Goal: Task Accomplishment & Management: Complete application form

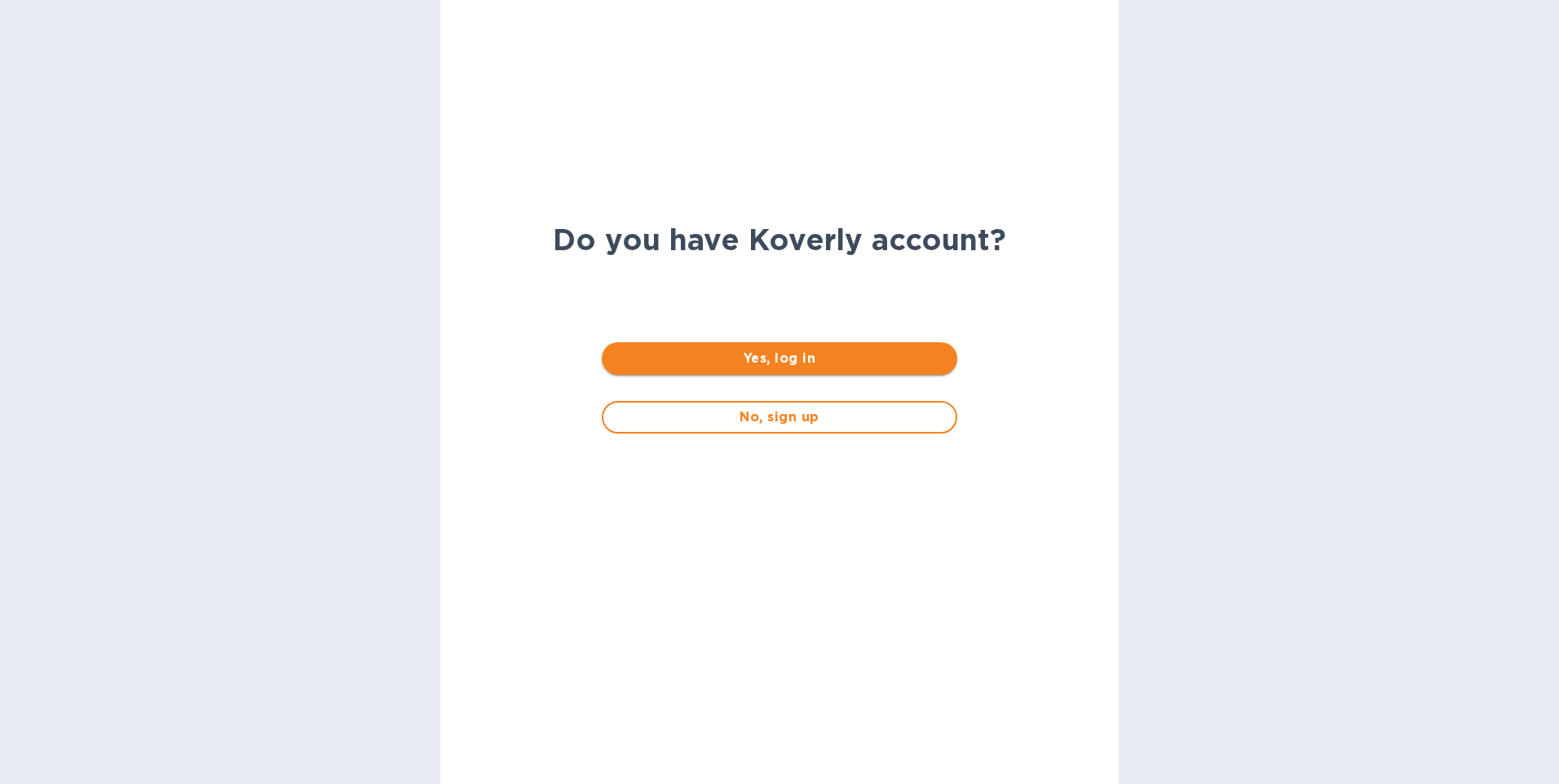
click at [838, 360] on span "Yes, log in" at bounding box center [779, 359] width 329 height 20
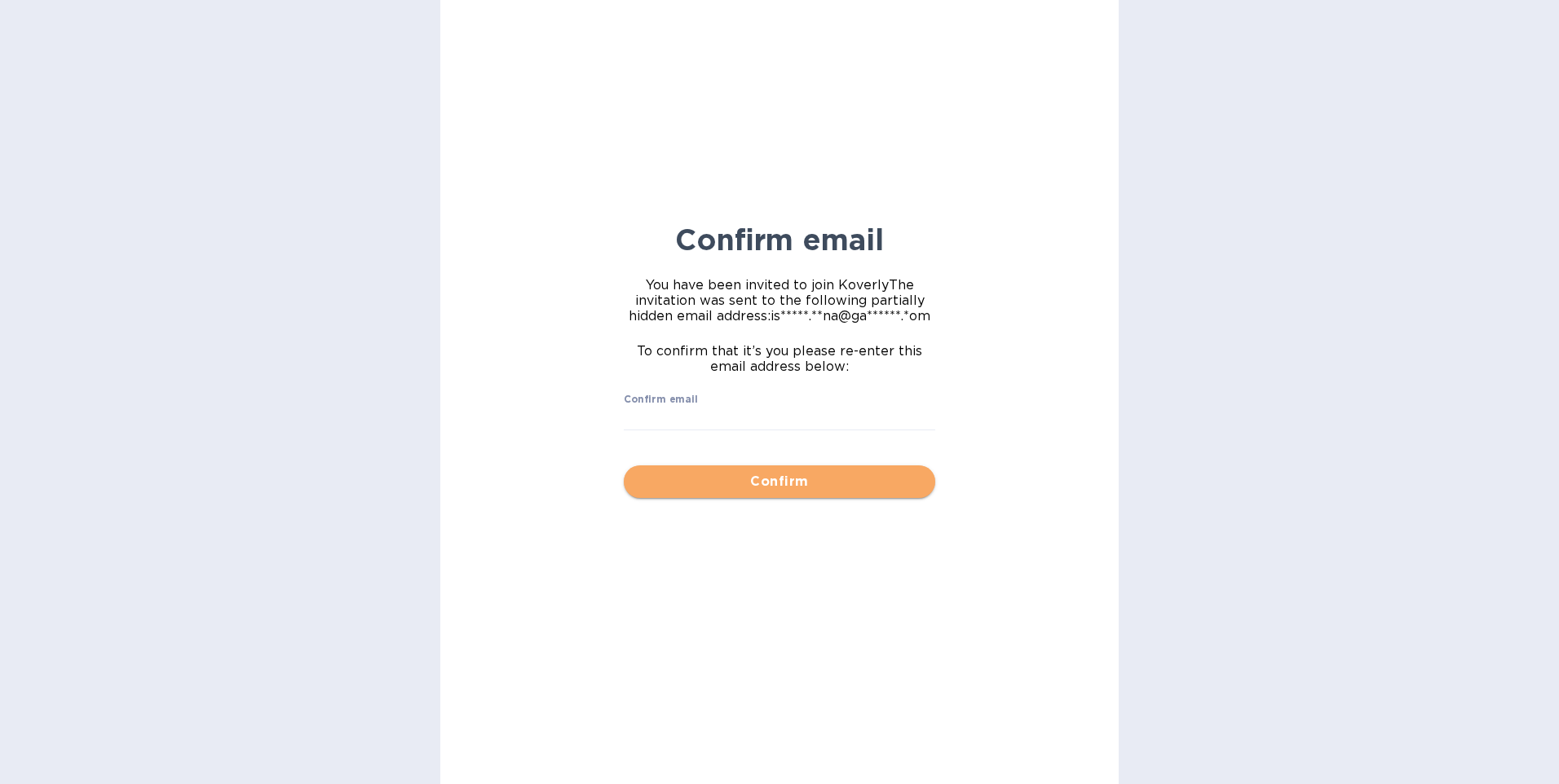
click at [831, 482] on span "Confirm" at bounding box center [780, 482] width 285 height 20
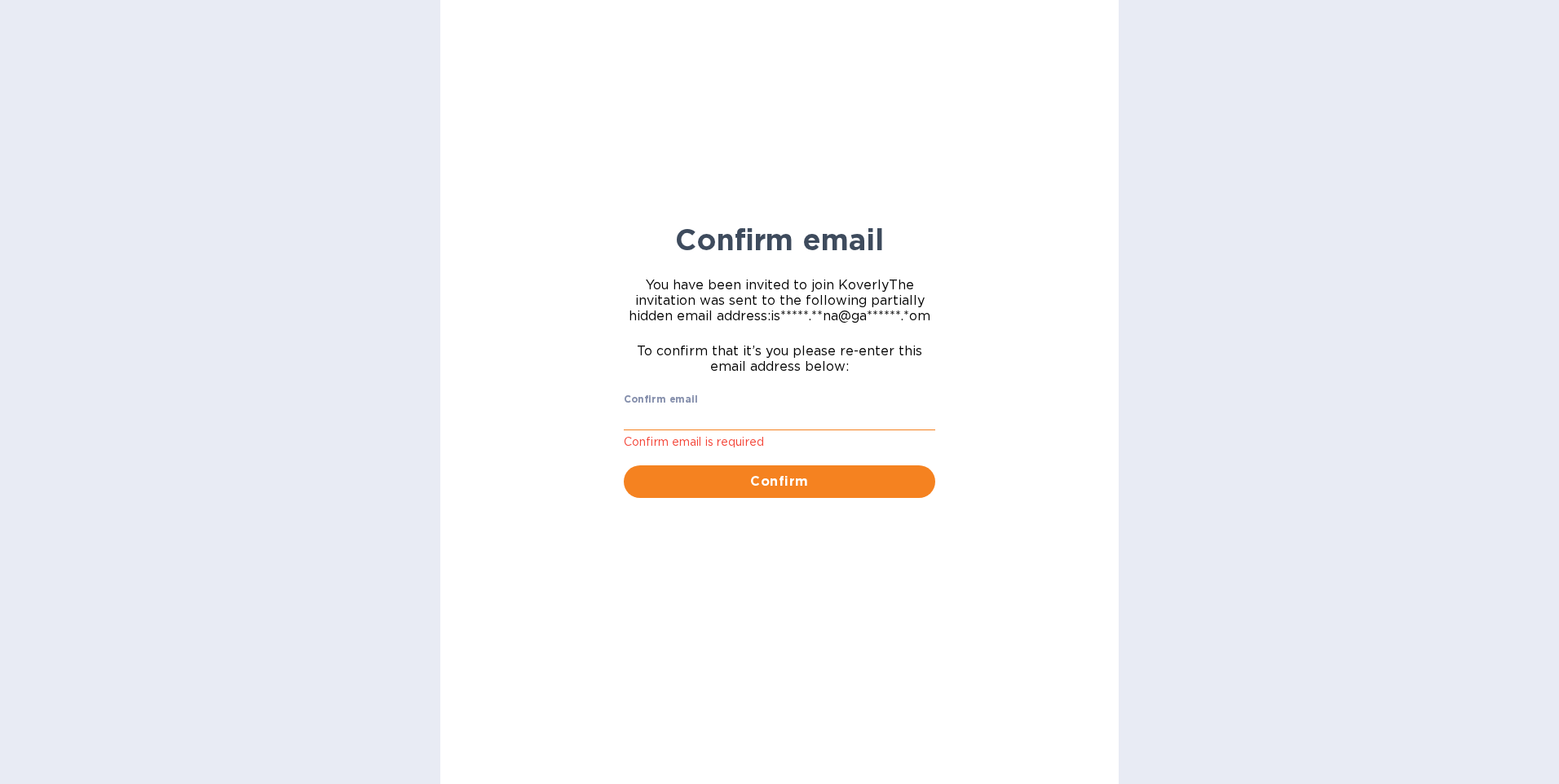
click at [798, 409] on input "Confirm email" at bounding box center [780, 419] width 311 height 25
type input "issachy.pena@gapnvocc.com"
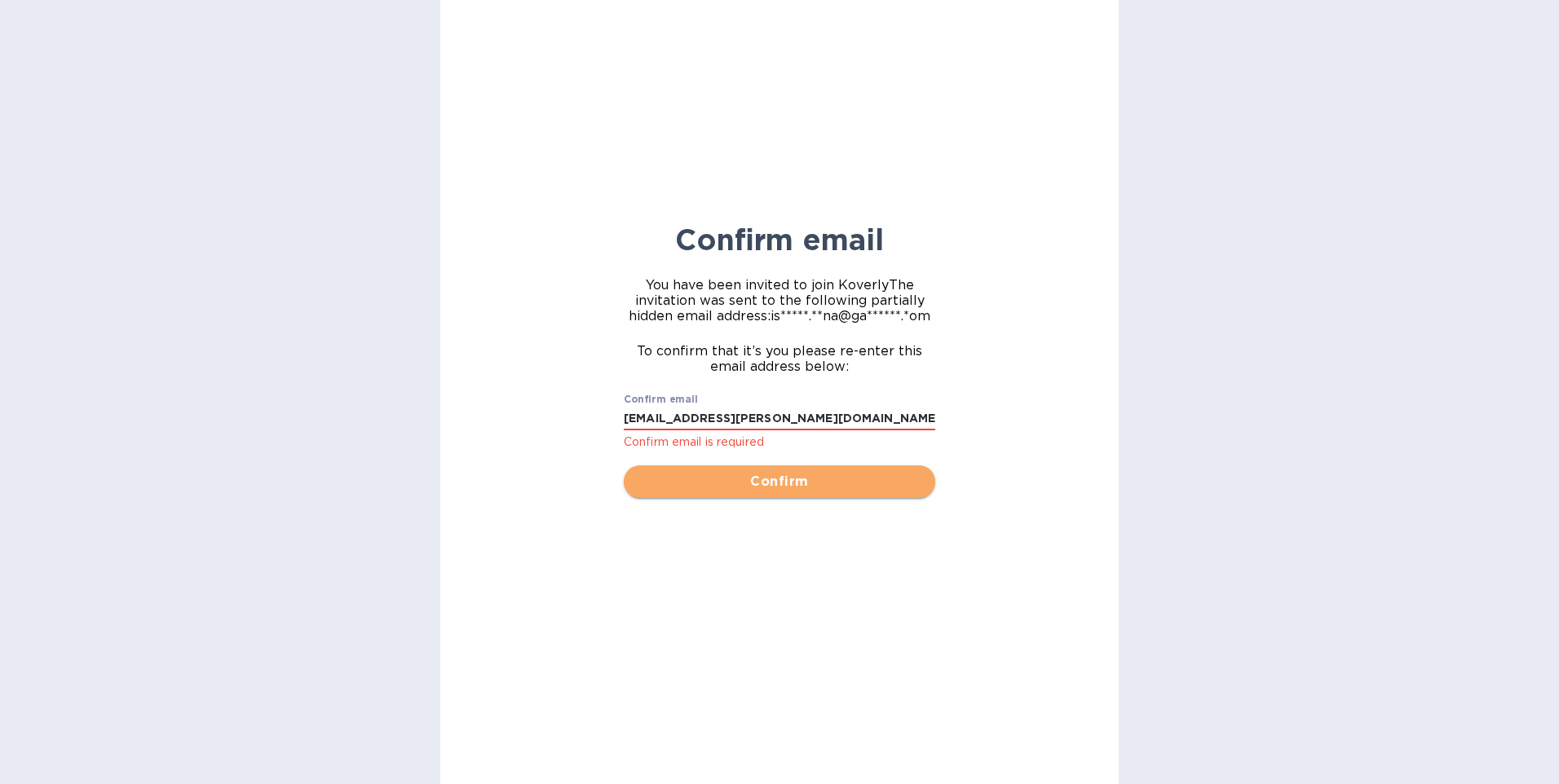
click at [780, 474] on span "Confirm" at bounding box center [780, 482] width 285 height 20
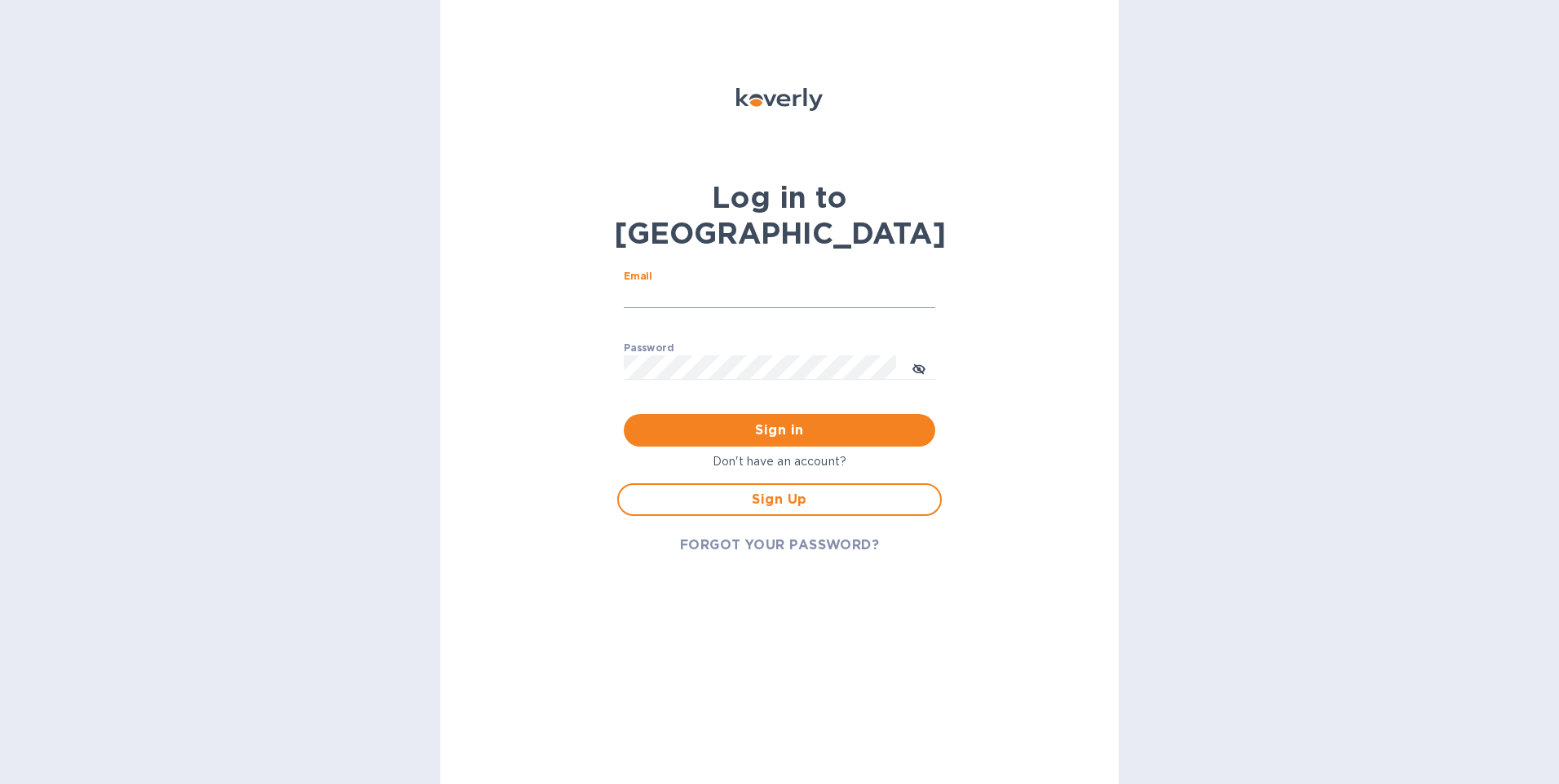
click at [684, 283] on input "Email" at bounding box center [780, 296] width 311 height 25
type input "issachy.pena@gapnvocc.com"
click at [919, 364] on icon "toggle password visibility" at bounding box center [919, 369] width 10 height 10
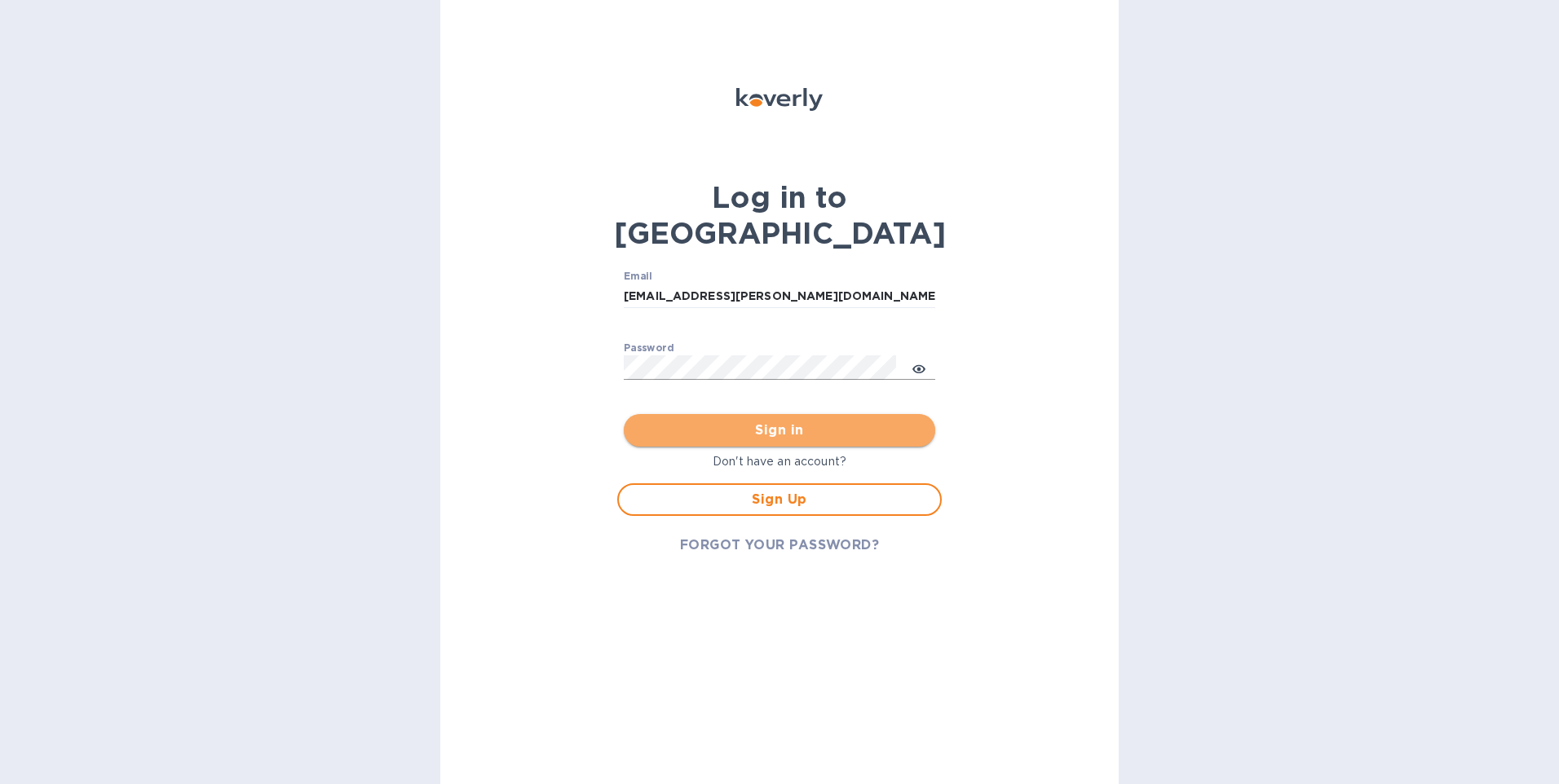
click at [788, 414] on button "Sign in" at bounding box center [780, 431] width 311 height 33
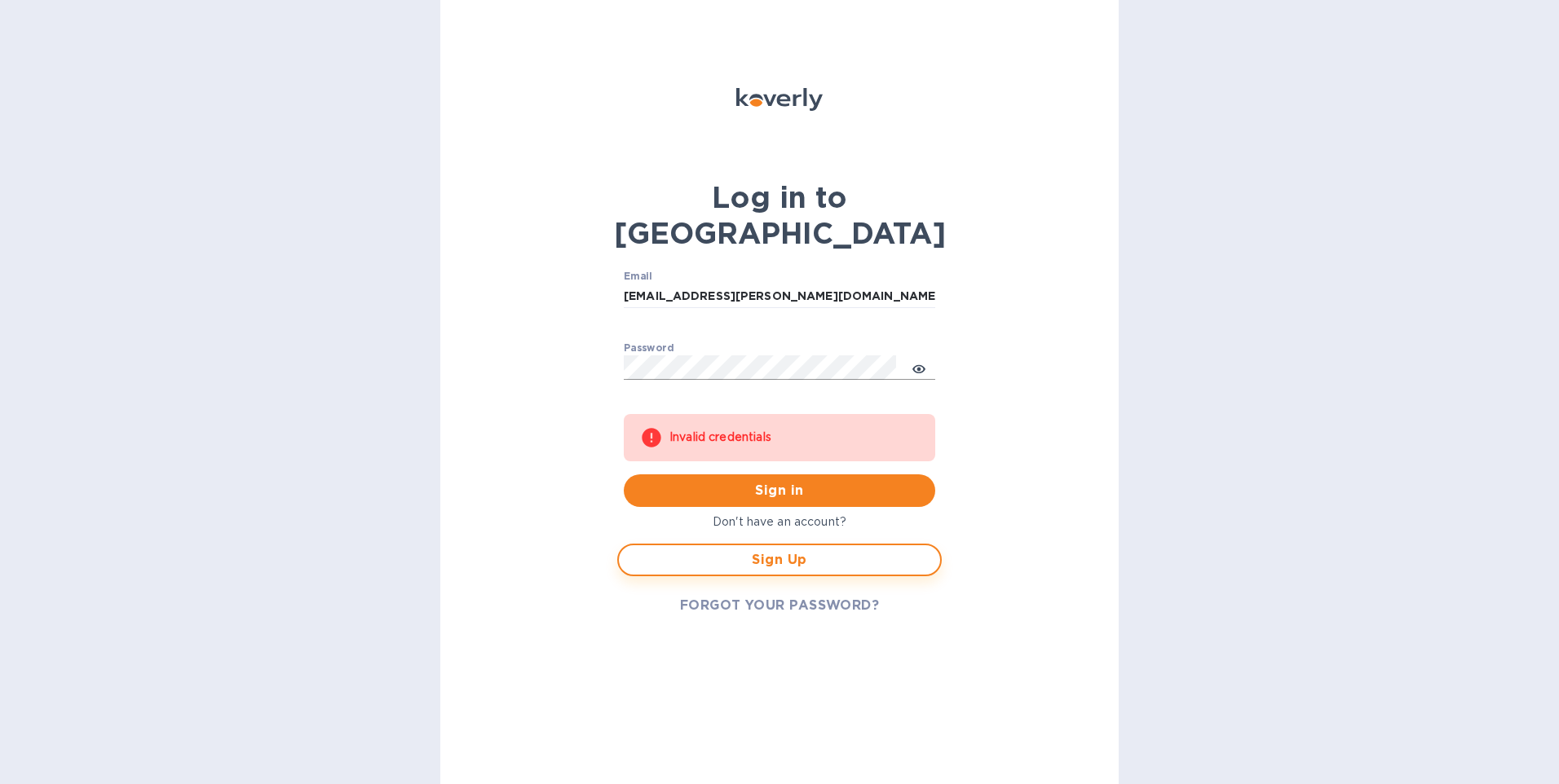
click at [785, 550] on span "Sign Up" at bounding box center [780, 560] width 295 height 20
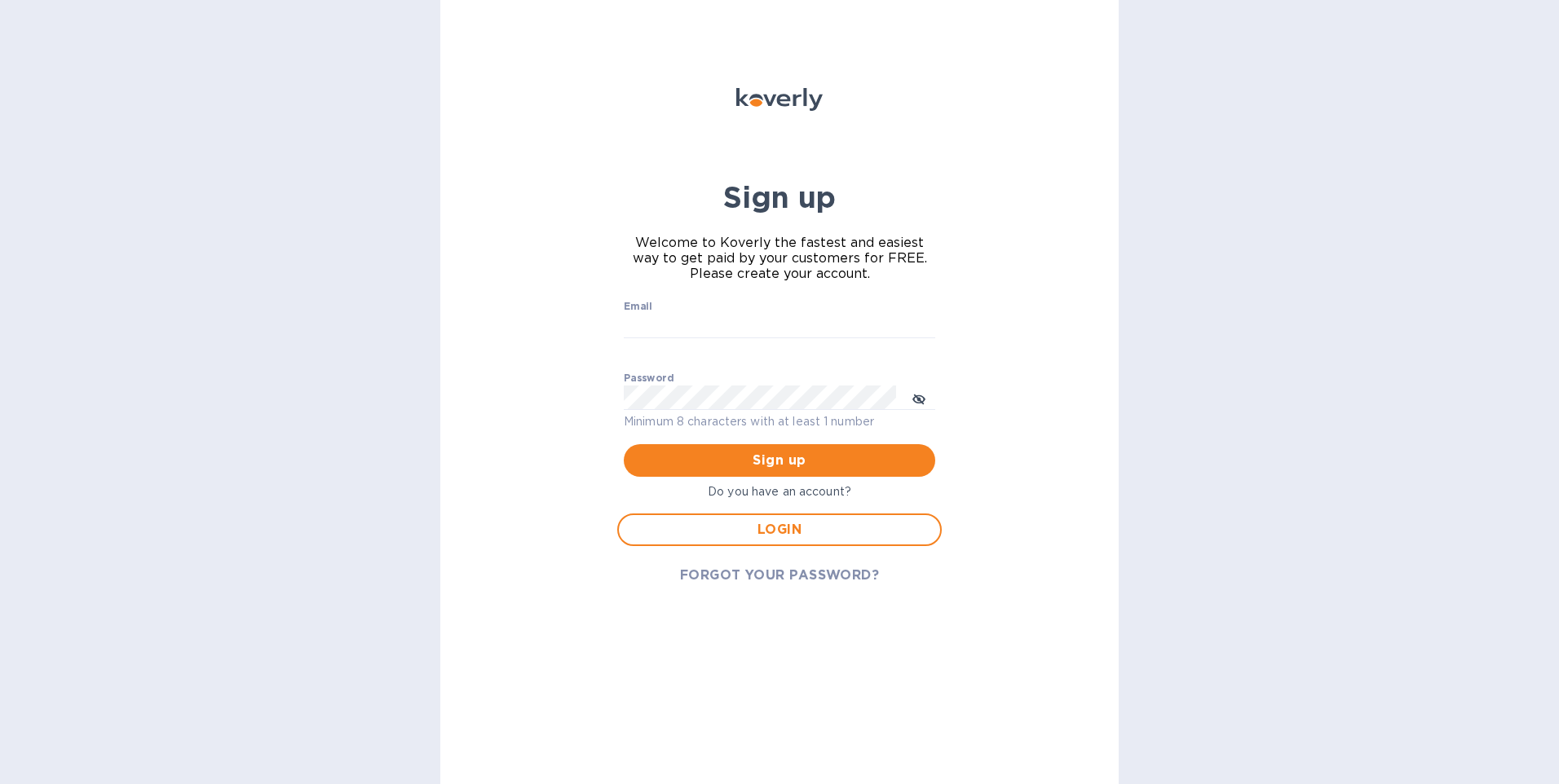
type input "issachy.pena@gapnvocc.com"
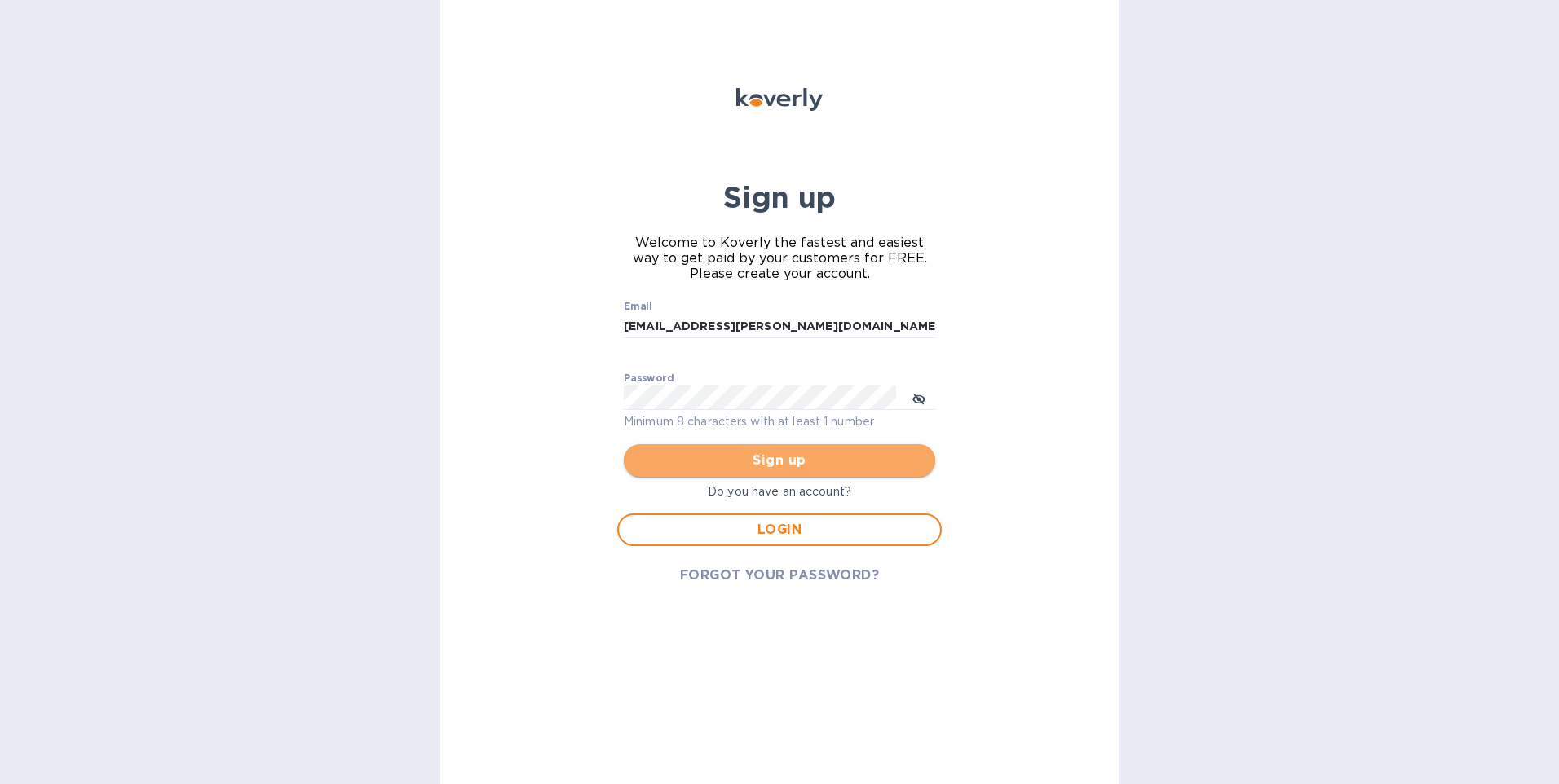
click at [800, 474] on button "Sign up" at bounding box center [780, 460] width 311 height 33
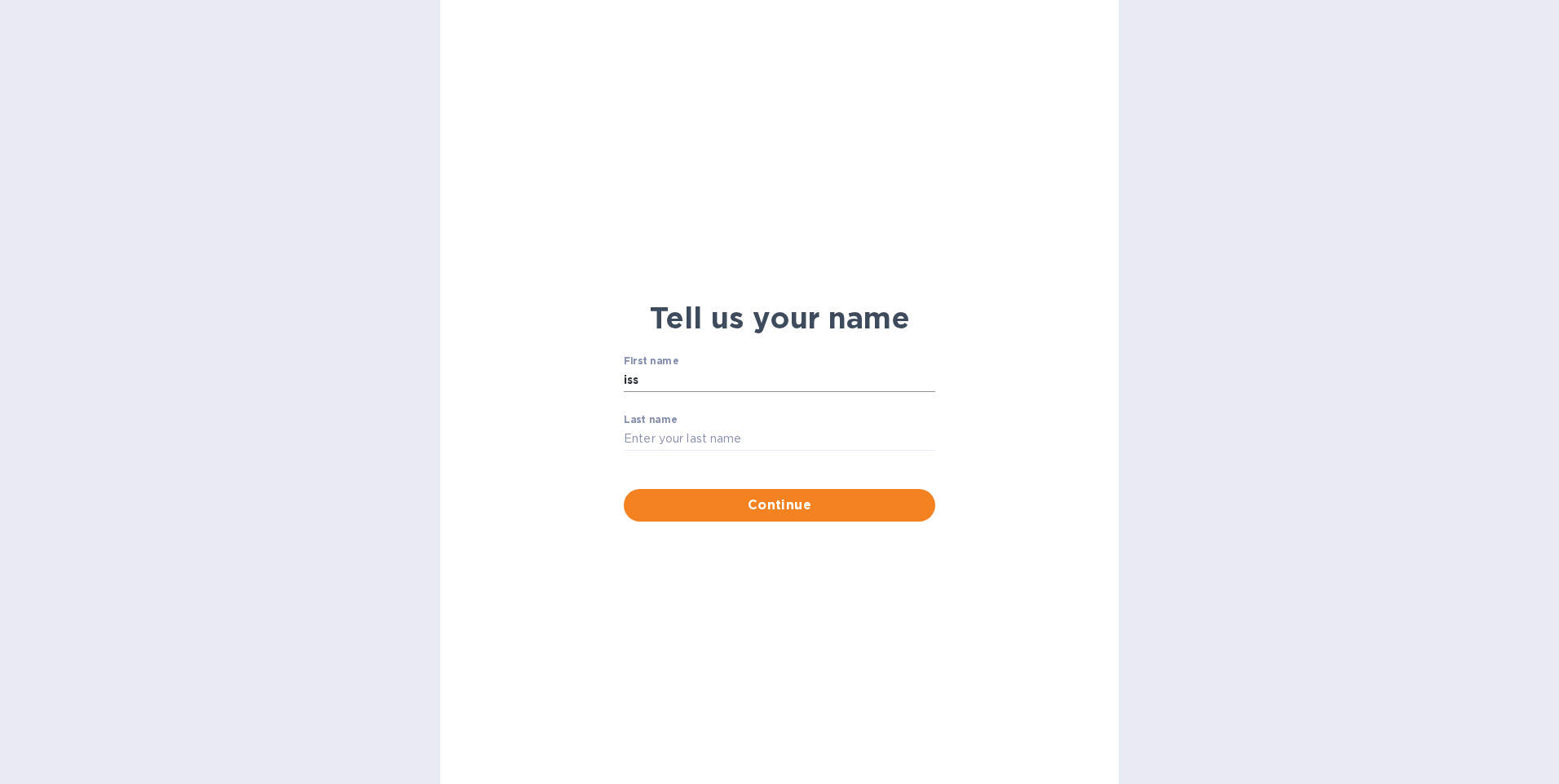
click at [681, 380] on input "iss" at bounding box center [780, 380] width 311 height 25
type input "issachy"
click at [681, 435] on input "Last name" at bounding box center [780, 440] width 311 height 25
type input "pena"
click at [758, 501] on span "Continue" at bounding box center [780, 506] width 285 height 20
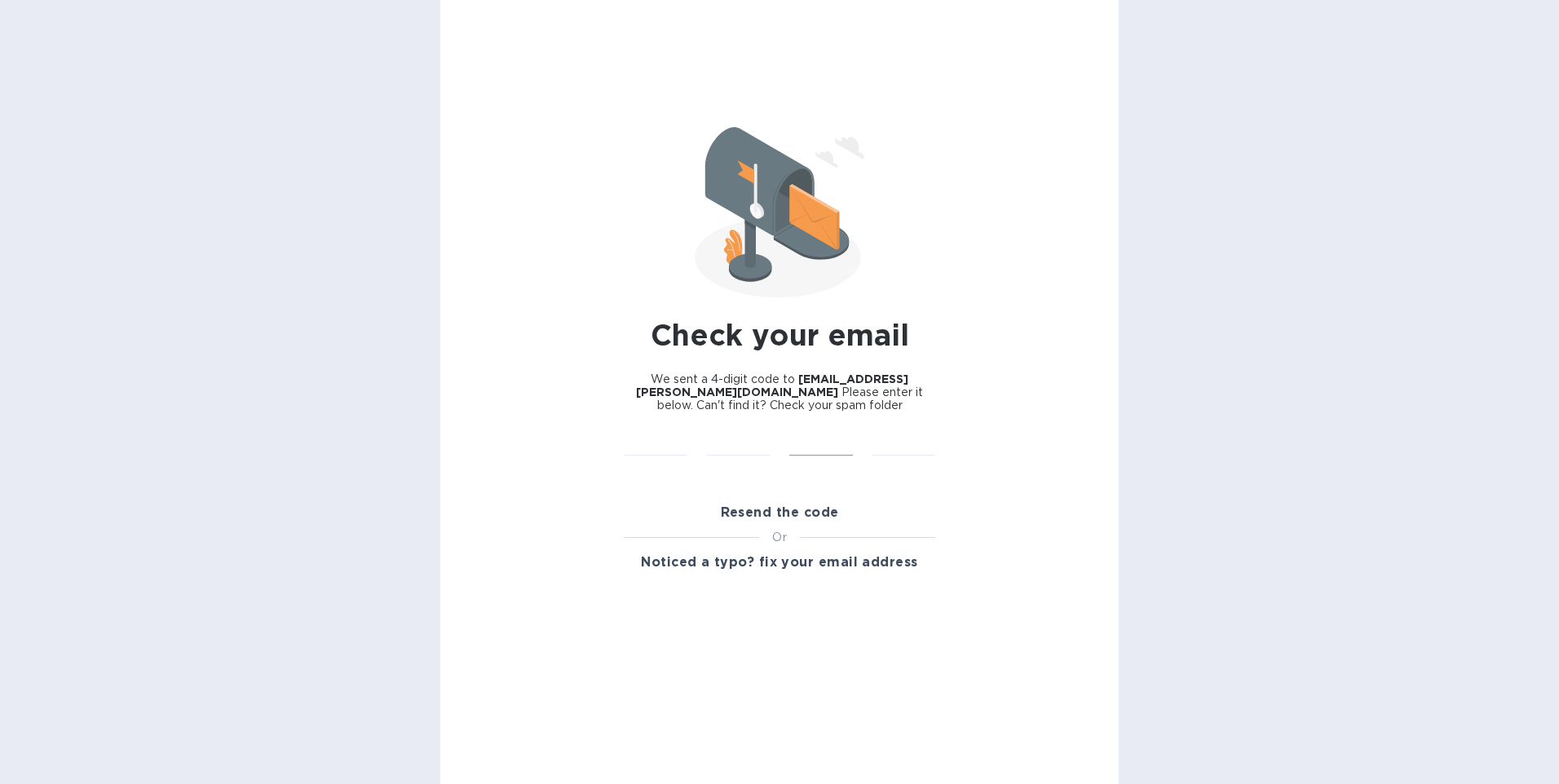
click at [792, 437] on input "text" at bounding box center [821, 444] width 63 height 25
type input "1"
click at [630, 443] on input "text" at bounding box center [655, 444] width 63 height 25
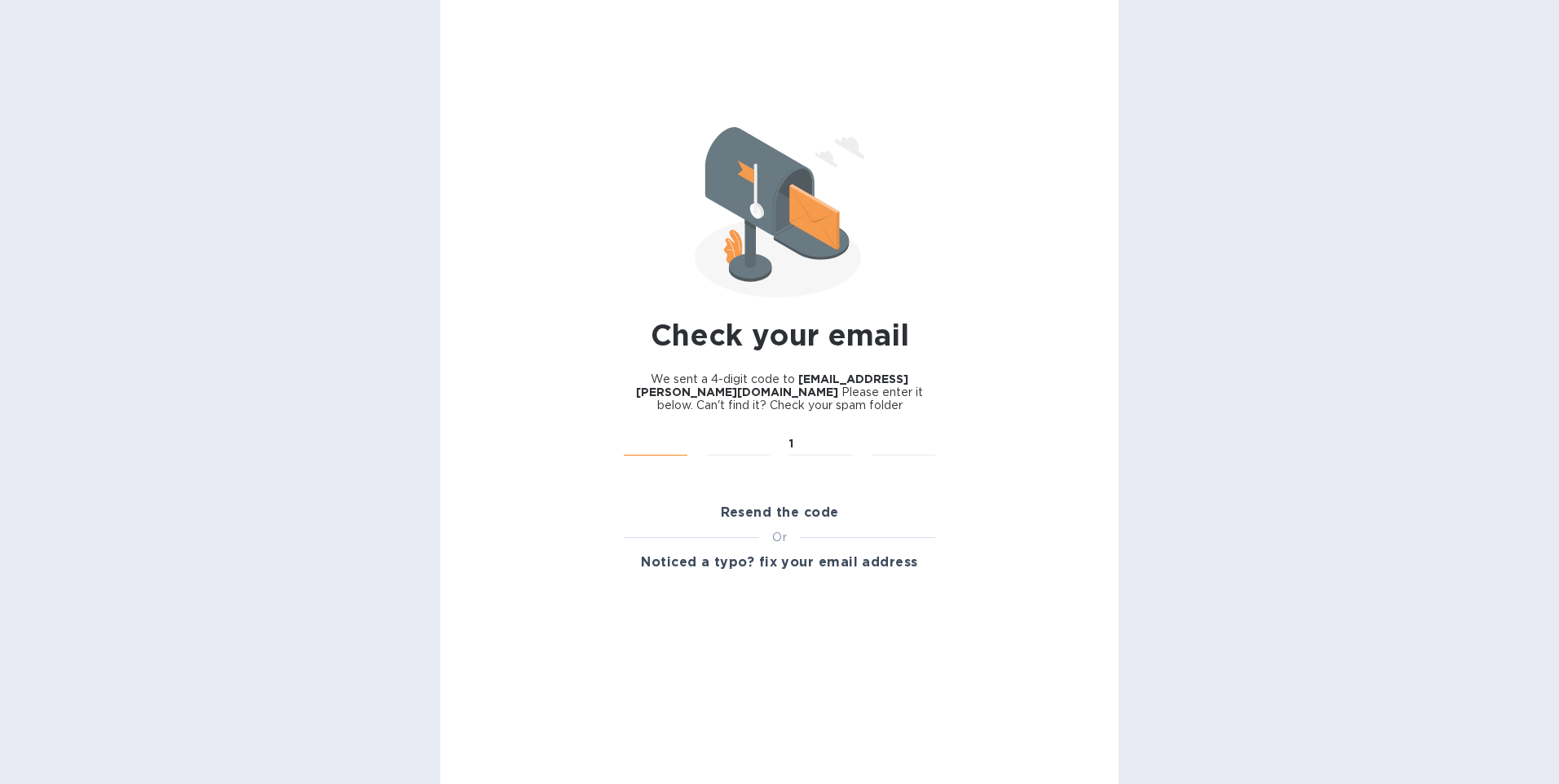
type input "1"
type input "3"
type input "8"
click at [823, 447] on input "text" at bounding box center [821, 444] width 63 height 25
type input "8"
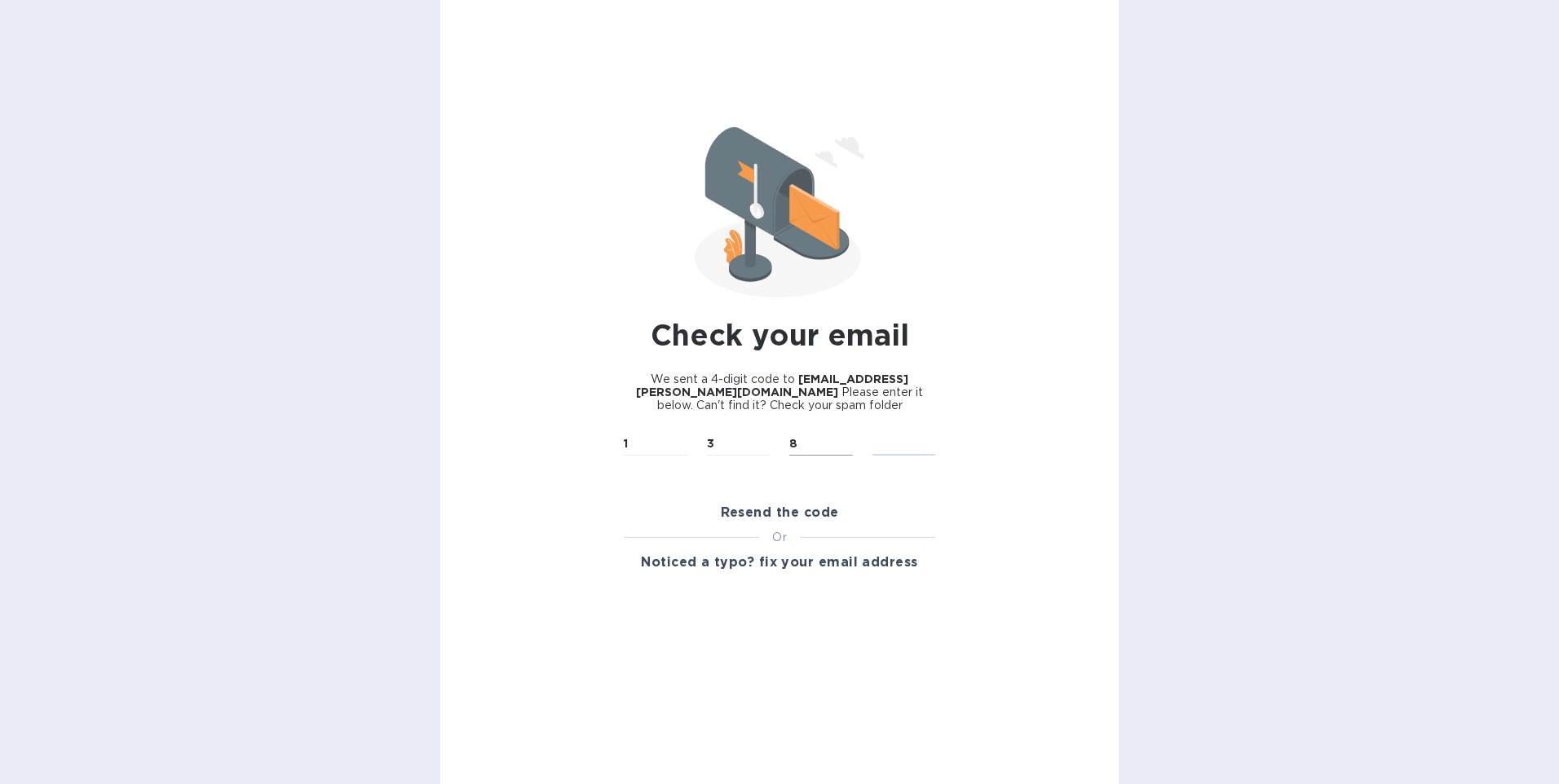
type input "1"
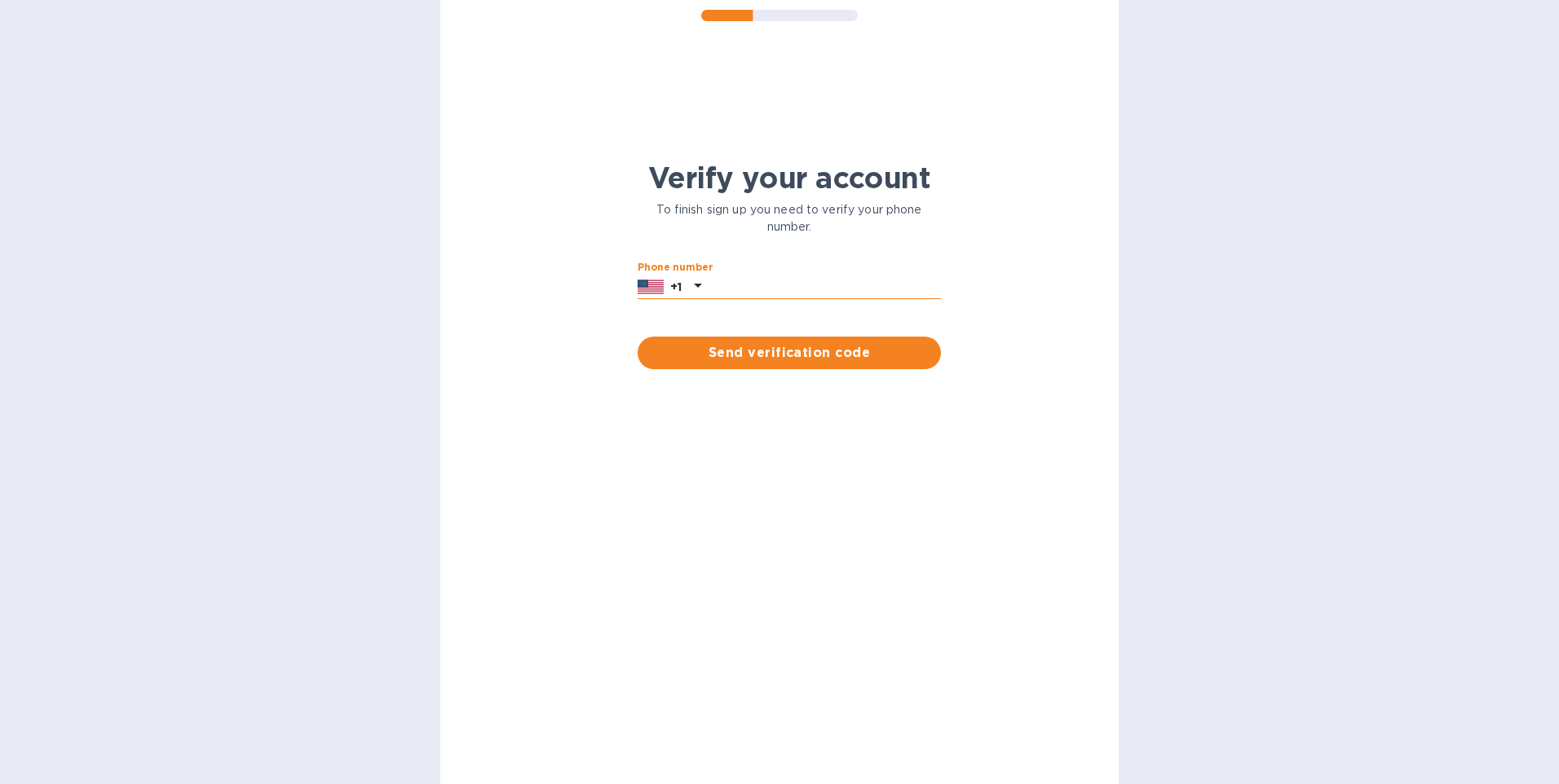
click at [811, 290] on input "text" at bounding box center [824, 287] width 233 height 25
type input "3055104156"
click at [812, 352] on span "Send verification code" at bounding box center [789, 353] width 277 height 20
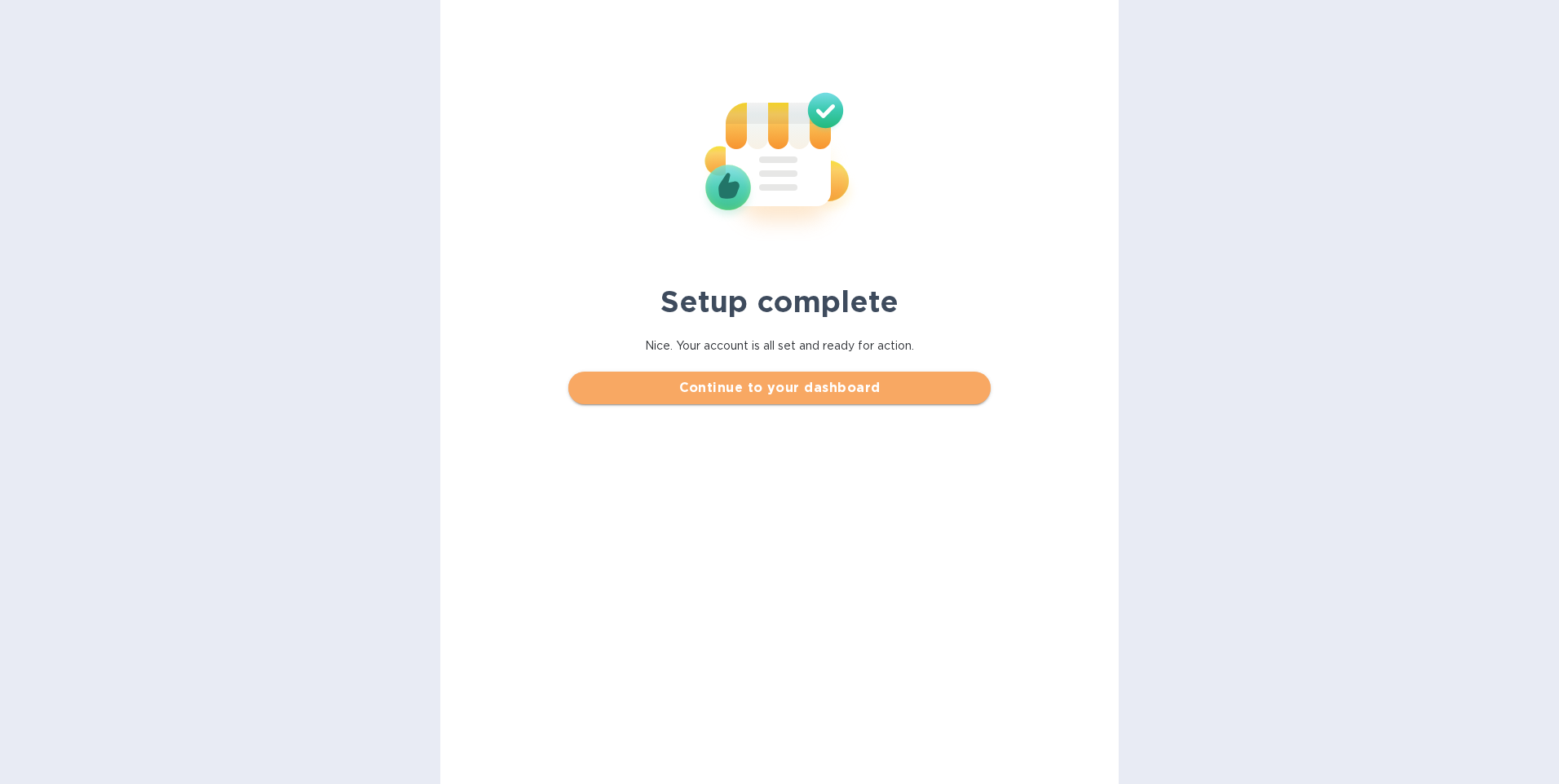
click at [778, 389] on span "Continue to your dashboard" at bounding box center [780, 388] width 396 height 20
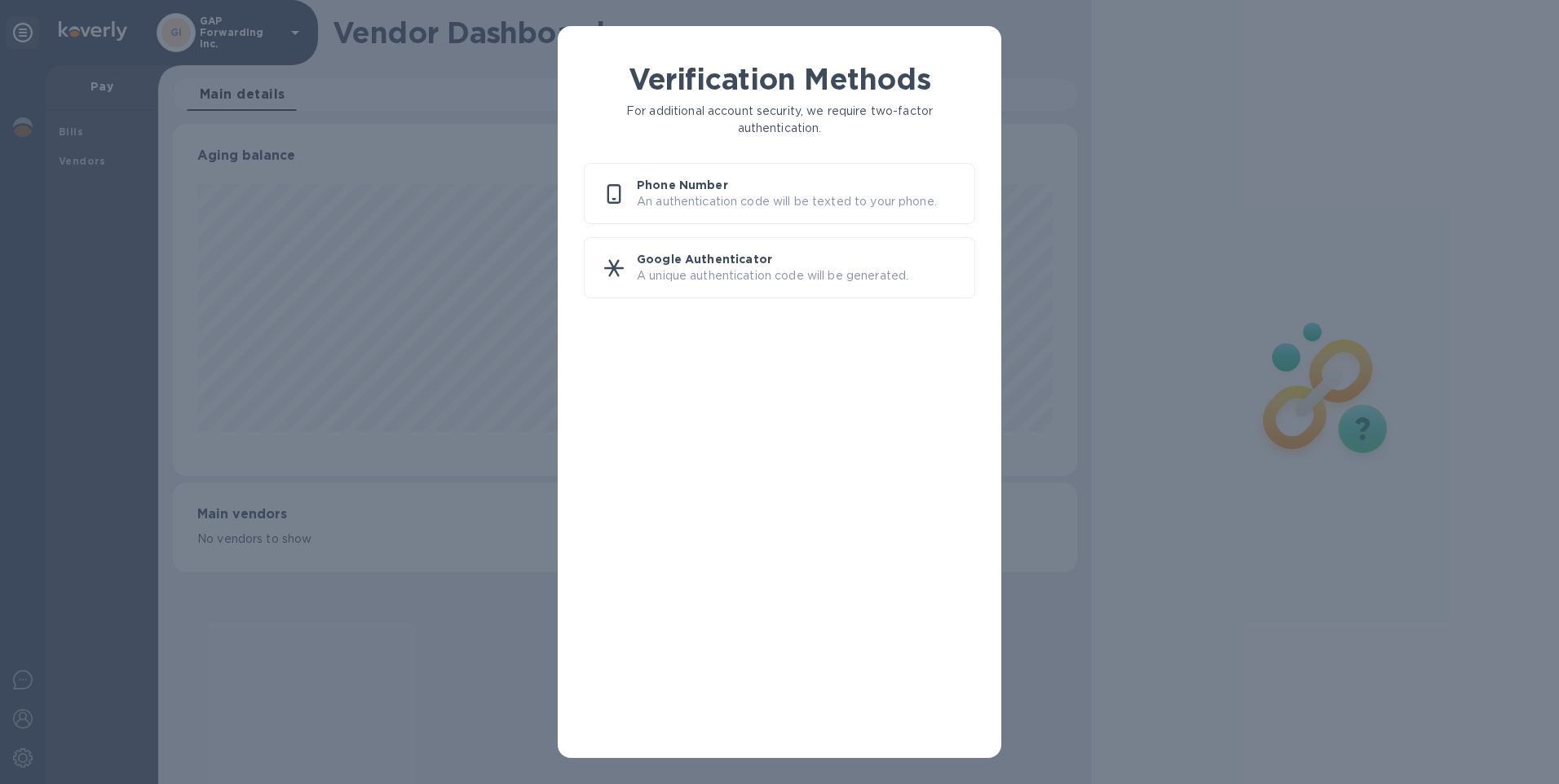
scroll to position [352, 906]
click at [765, 200] on p "An authentication code will be texted to your phone." at bounding box center [799, 202] width 325 height 17
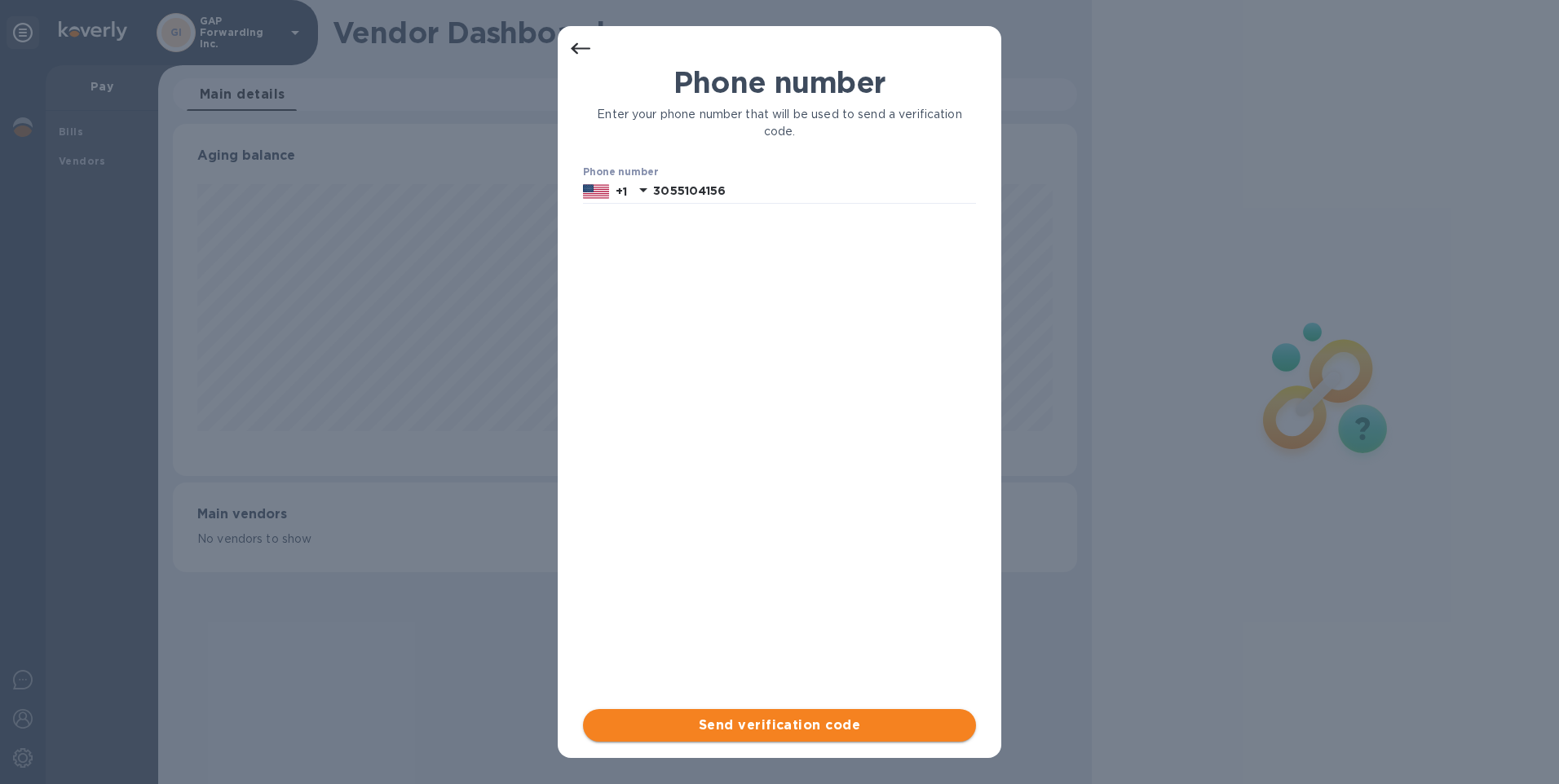
click at [771, 732] on span "Send verification code" at bounding box center [779, 726] width 367 height 20
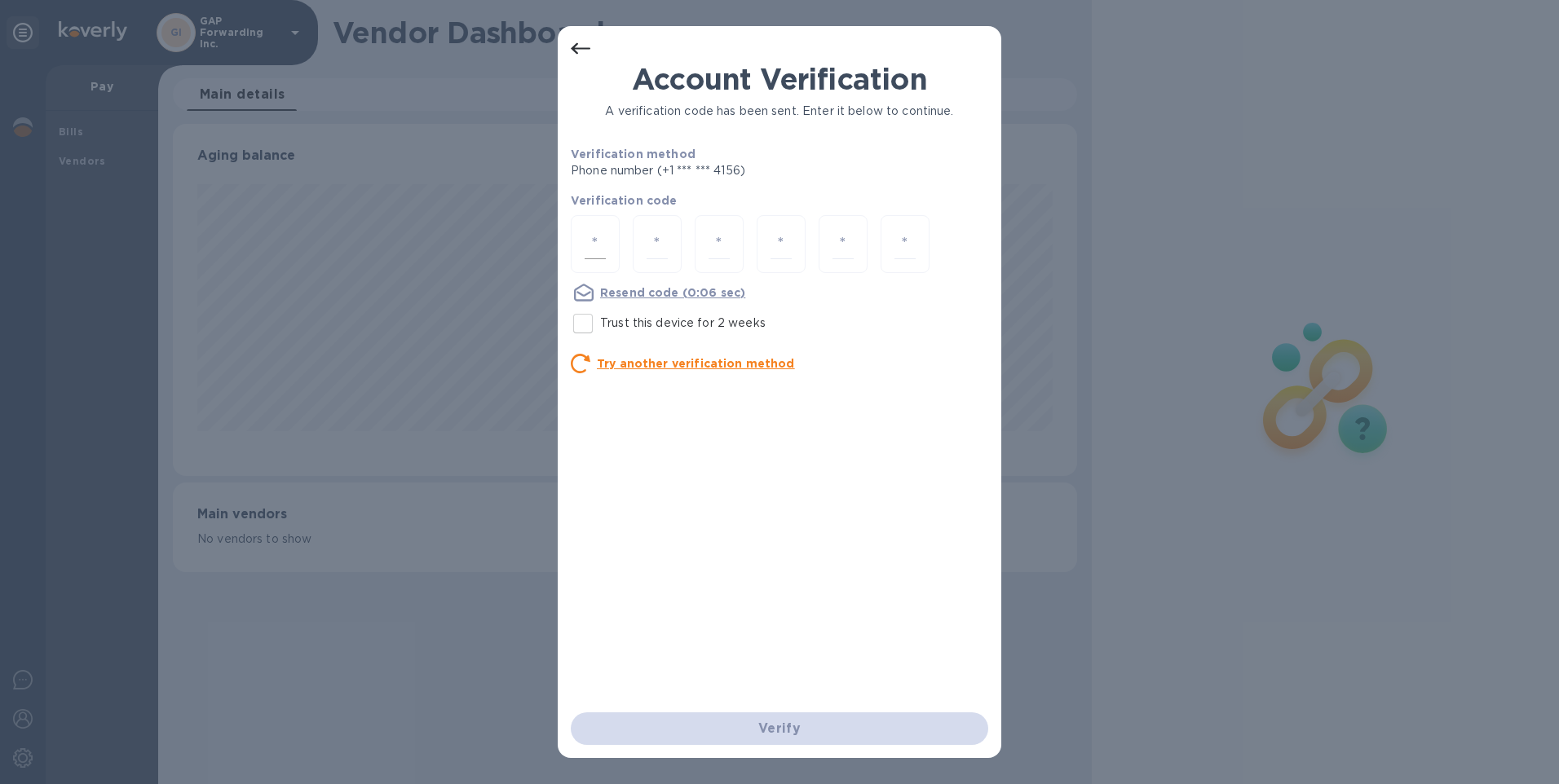
click at [600, 240] on input "number" at bounding box center [596, 244] width 21 height 30
type input "4"
type input "3"
type input "8"
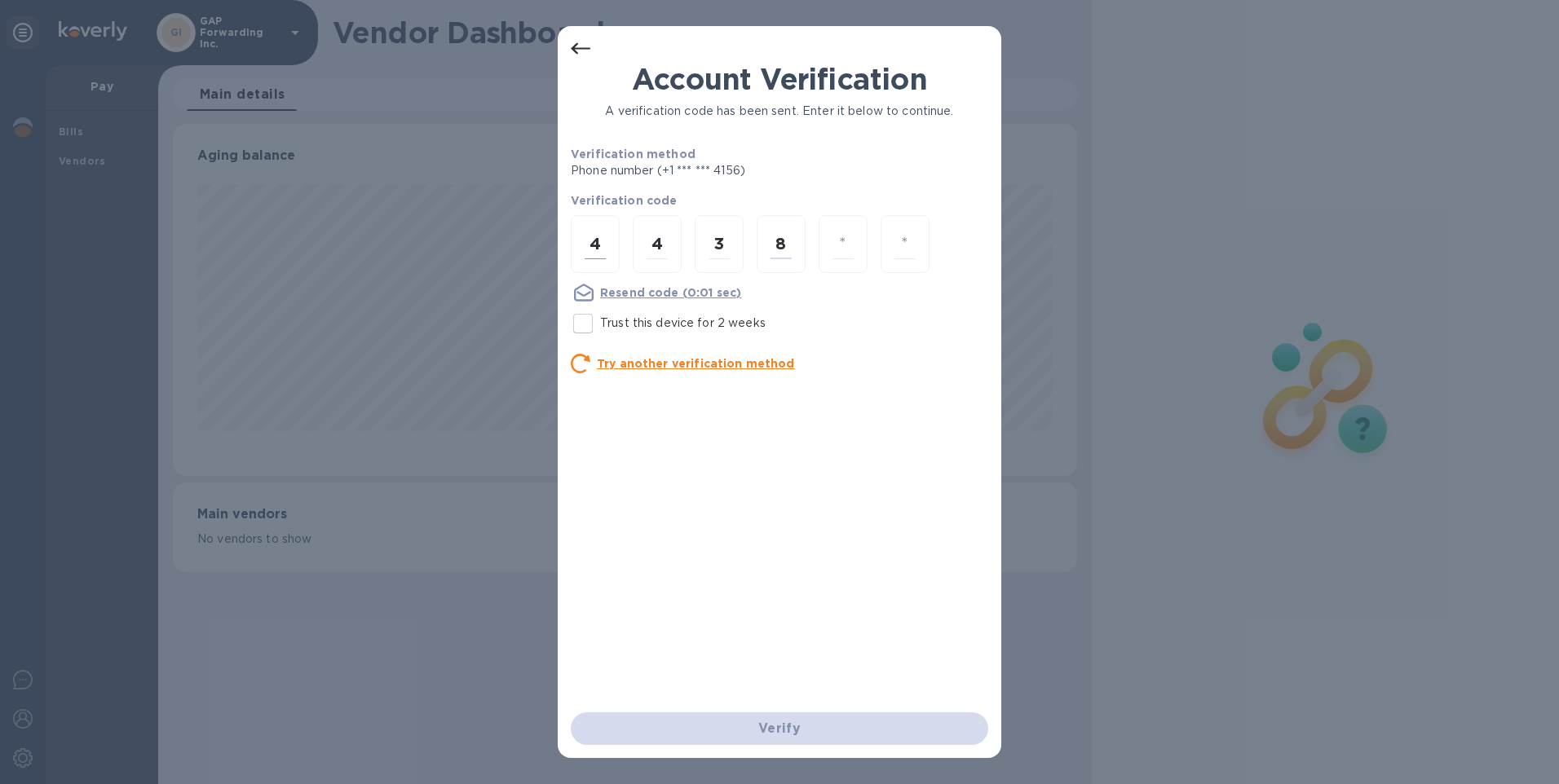
type input "8"
type input "7"
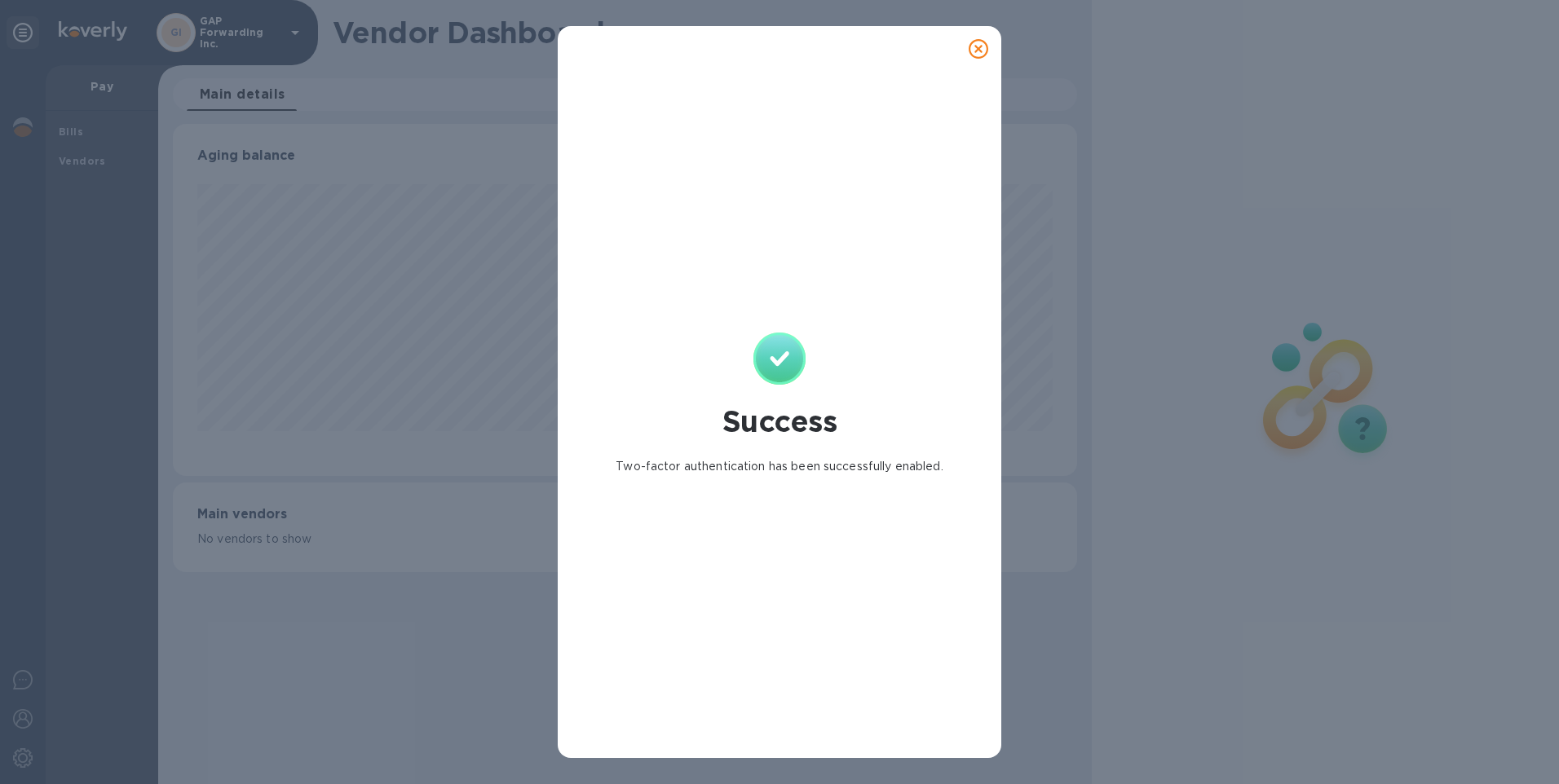
click at [968, 44] on div at bounding box center [979, 49] width 33 height 33
click at [977, 45] on icon at bounding box center [979, 49] width 20 height 20
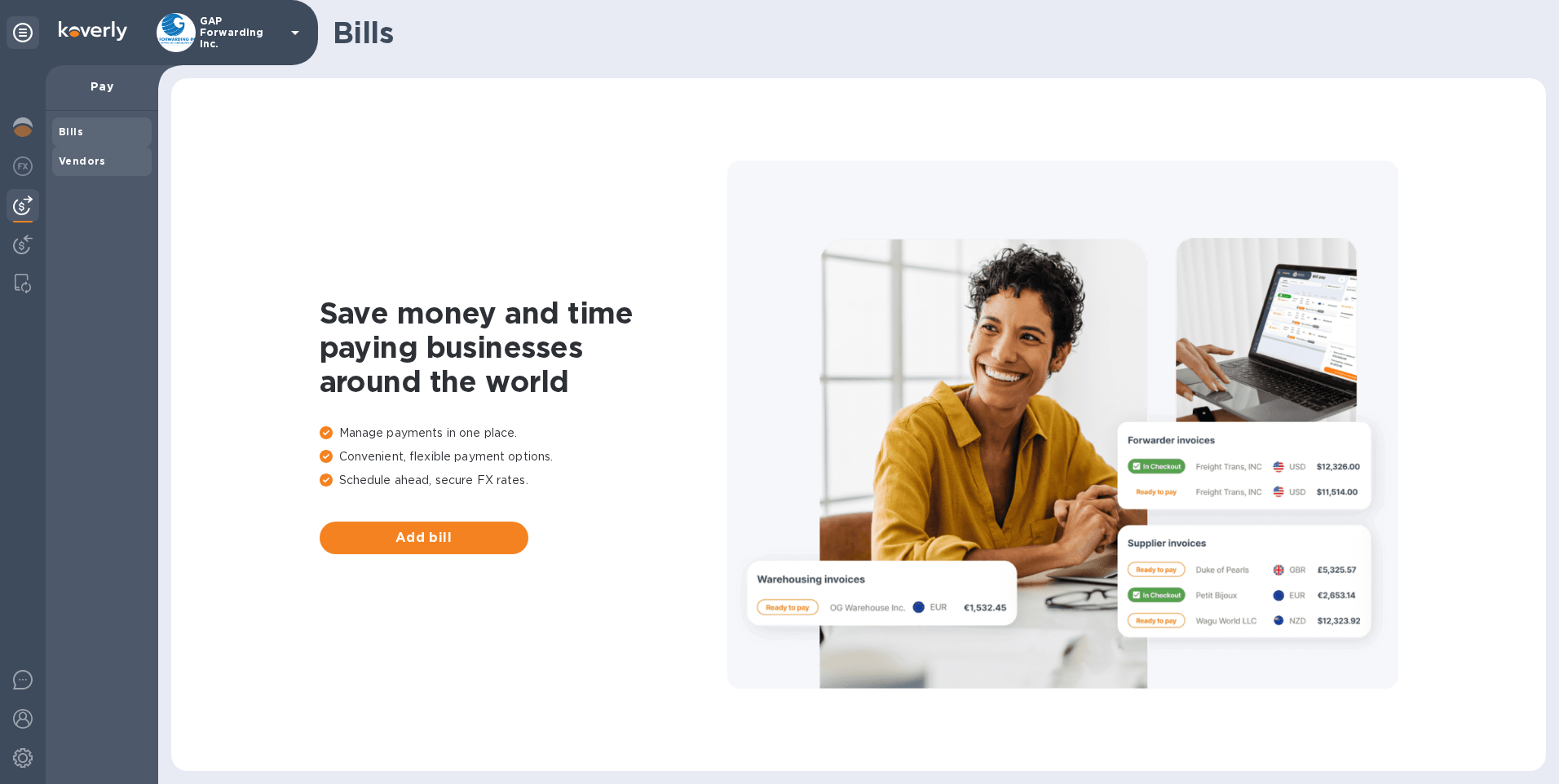
click at [91, 161] on b "Vendors" at bounding box center [82, 161] width 47 height 12
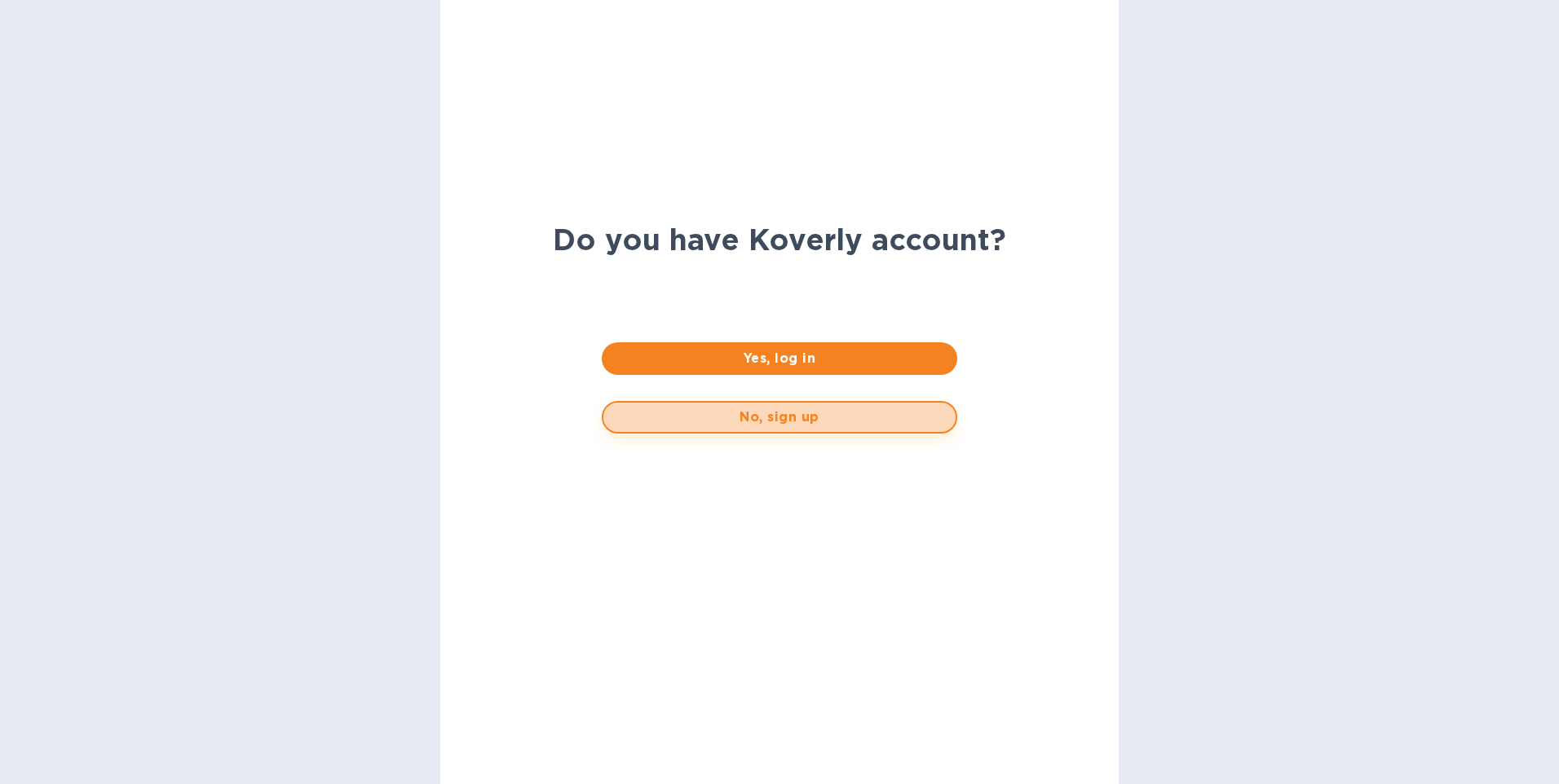
click at [808, 405] on button "No, sign up" at bounding box center [779, 418] width 355 height 33
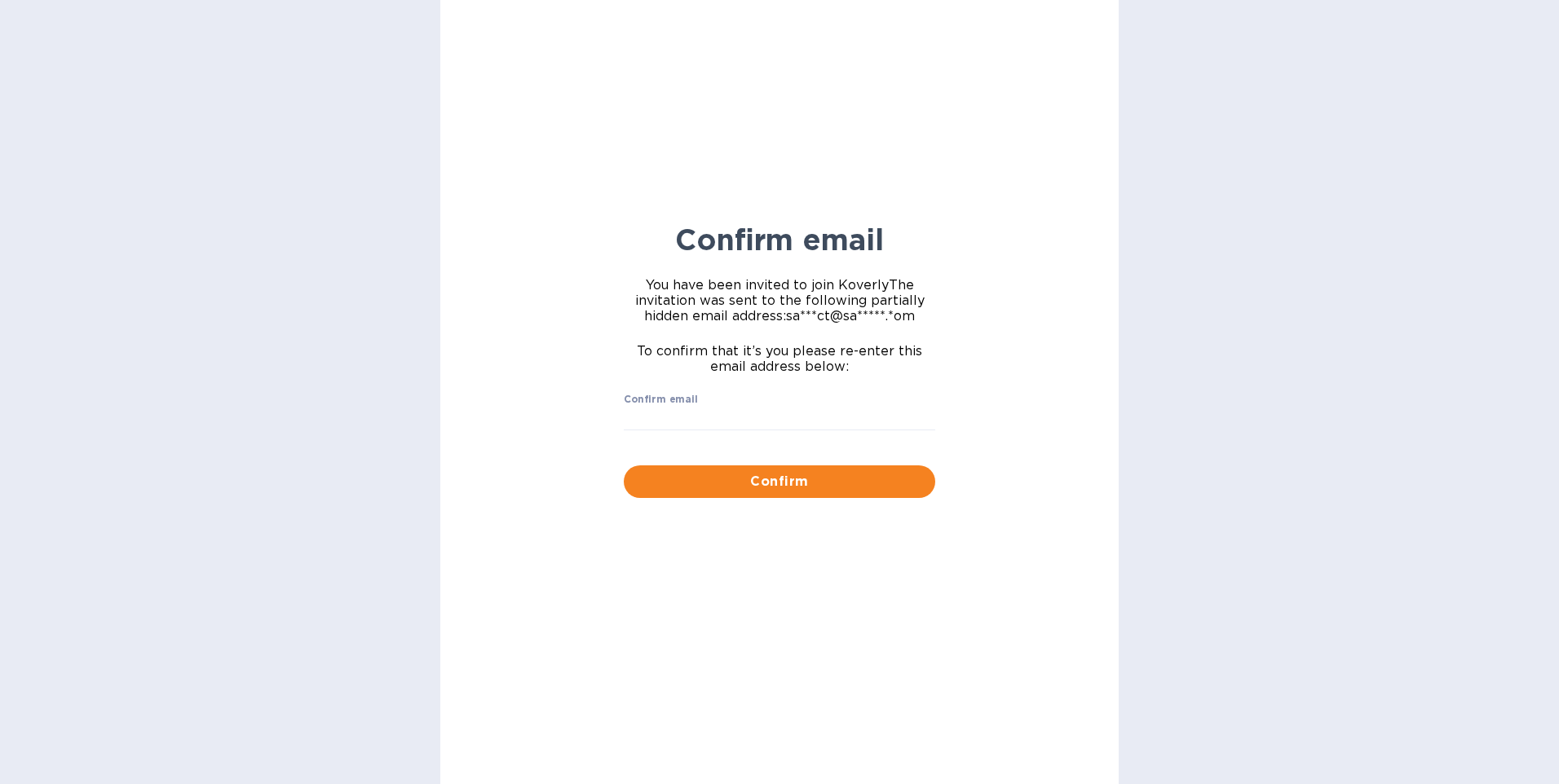
click at [808, 405] on div "Confirm email ​" at bounding box center [780, 422] width 311 height 58
click at [795, 410] on input "Confirm email" at bounding box center [780, 419] width 311 height 25
type input "sariact@sariexp.com"
click at [778, 468] on button "Confirm" at bounding box center [780, 482] width 311 height 33
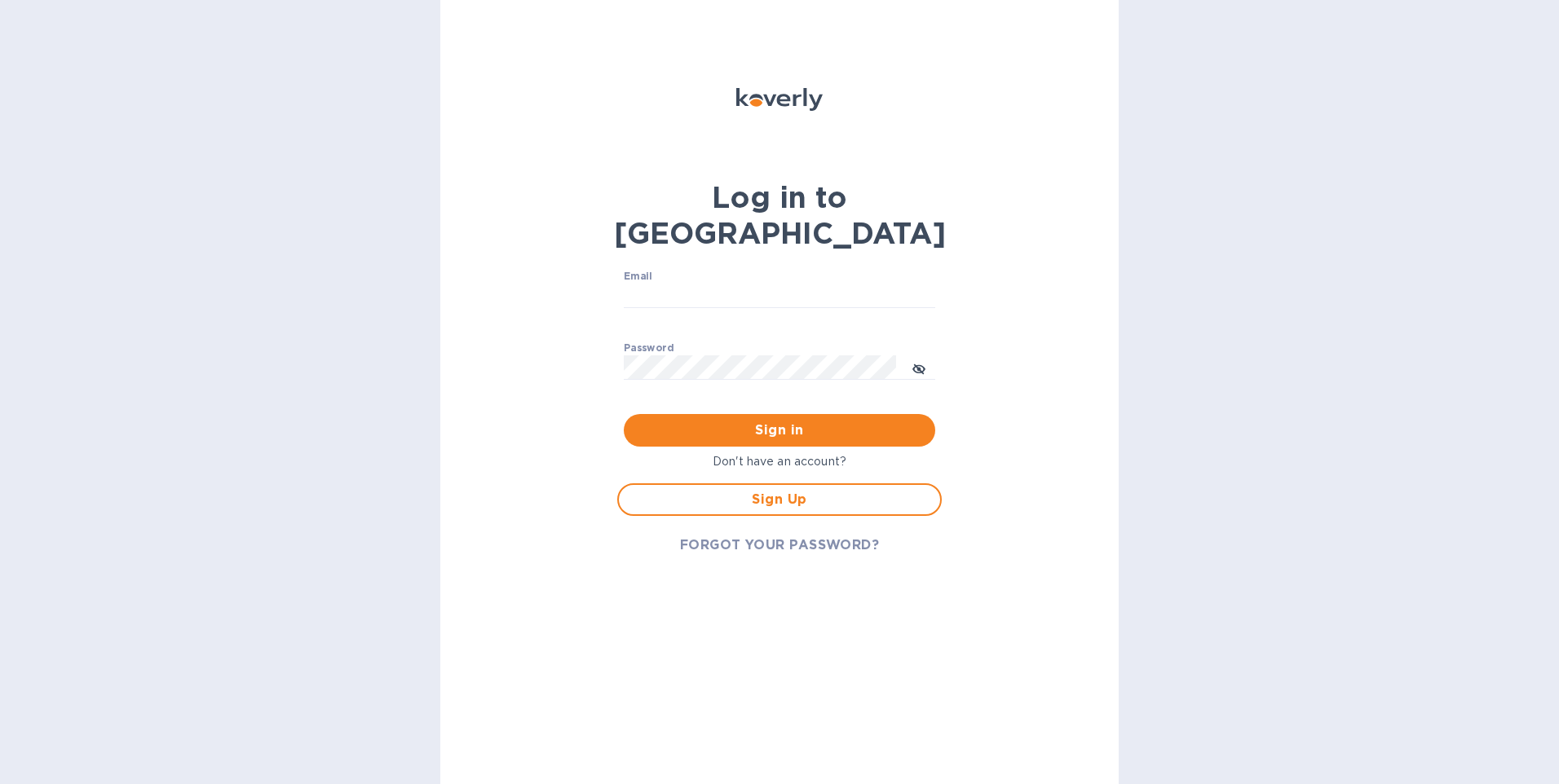
type input "issachy.pena@gapnvocc.com"
click at [798, 490] on span "Sign Up" at bounding box center [780, 500] width 295 height 20
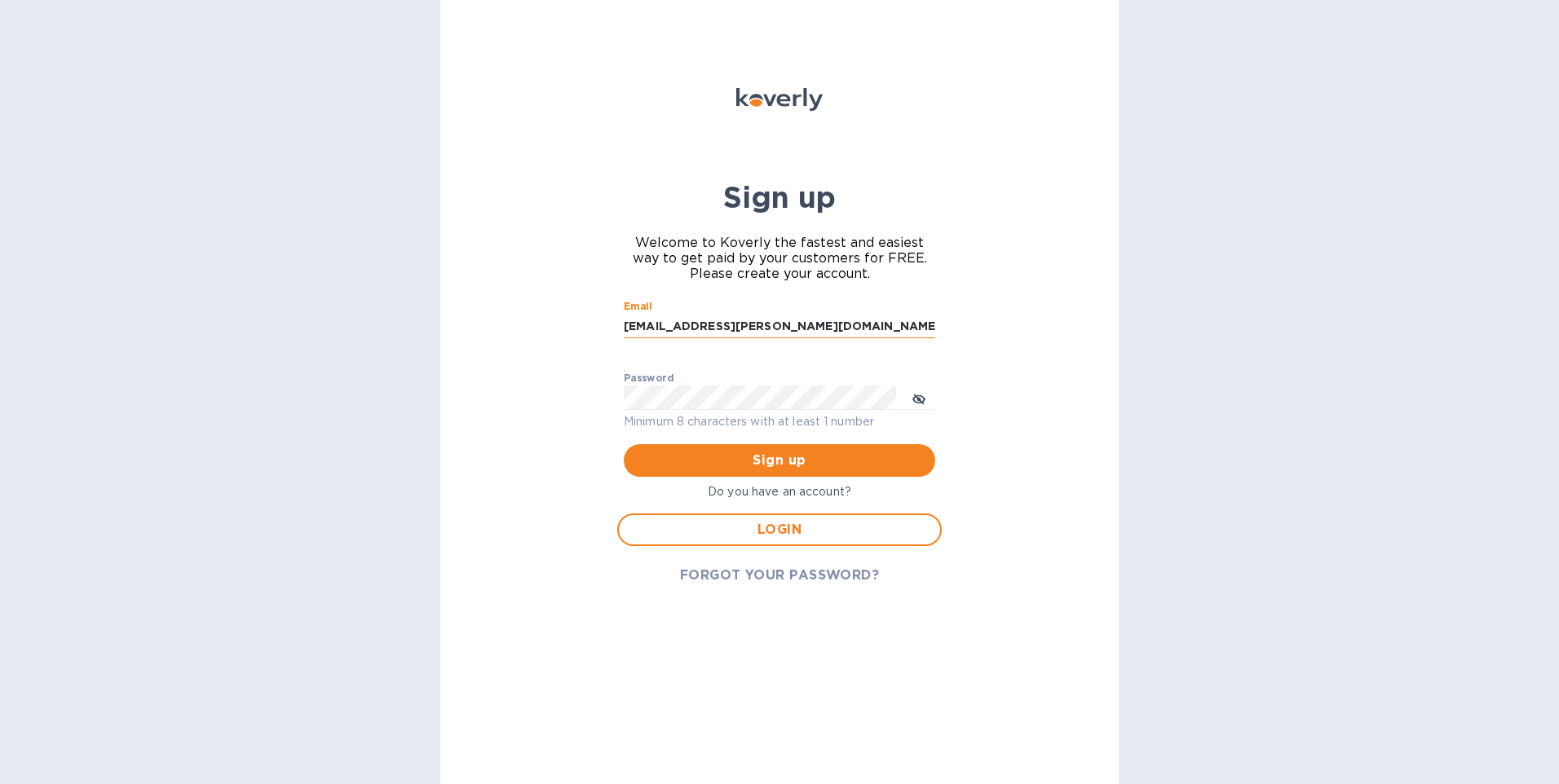
click at [852, 324] on input "issachy.pena@gapnvocc.com" at bounding box center [780, 326] width 311 height 25
drag, startPoint x: 852, startPoint y: 324, endPoint x: 345, endPoint y: 385, distance: 510.7
click at [346, 385] on div "Sign up Welcome to Koverly the fastest and easiest way to get paid by your cust…" at bounding box center [780, 392] width 1559 height 784
type input "sariact@sariexp.com"
click at [920, 393] on icon "toggle password visibility" at bounding box center [919, 399] width 13 height 13
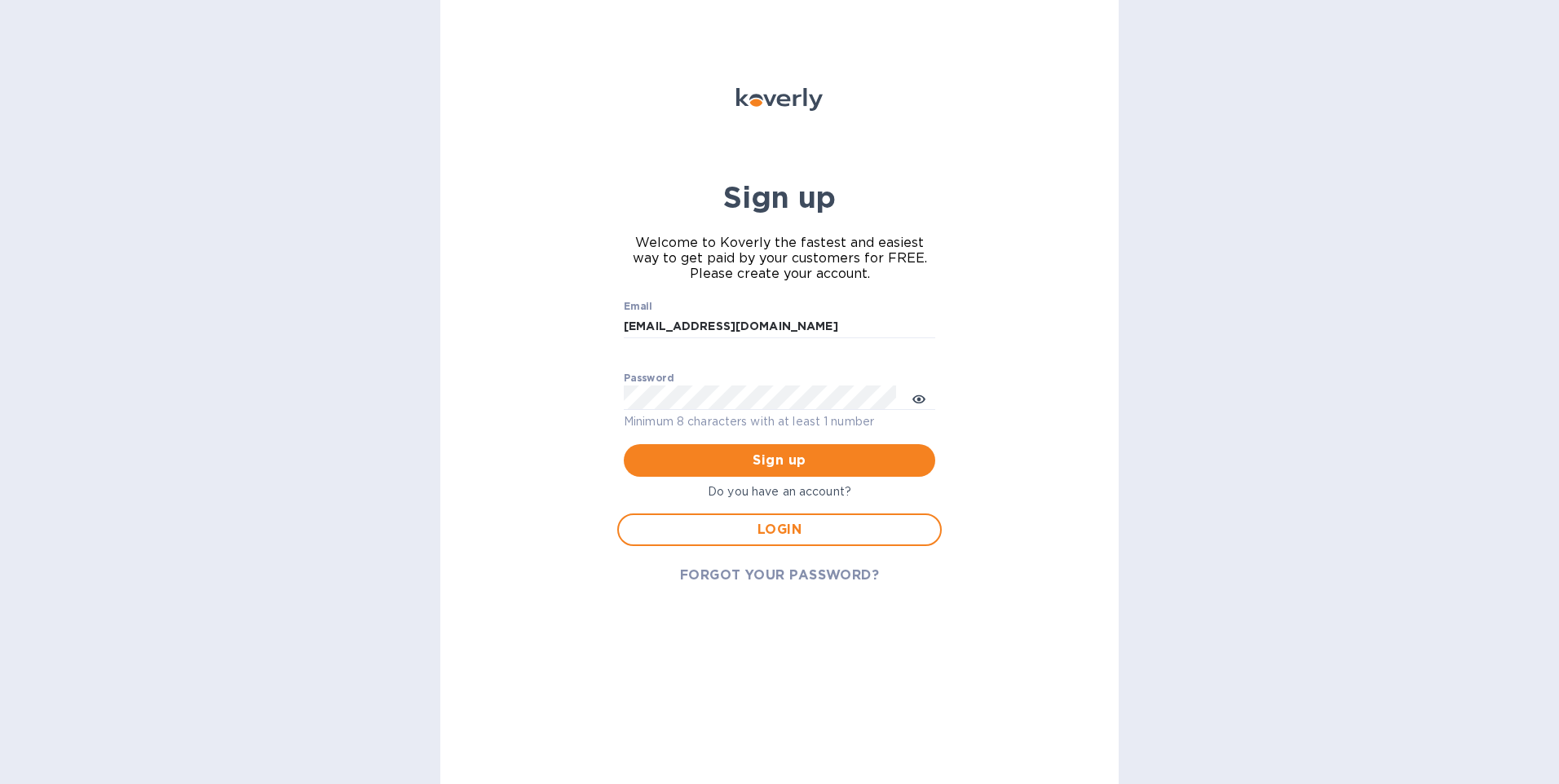
click at [994, 576] on div "Sign up Welcome to Koverly the fastest and easiest way to get paid by your cust…" at bounding box center [779, 392] width 678 height 784
click at [840, 529] on span "LOGIN" at bounding box center [780, 530] width 295 height 20
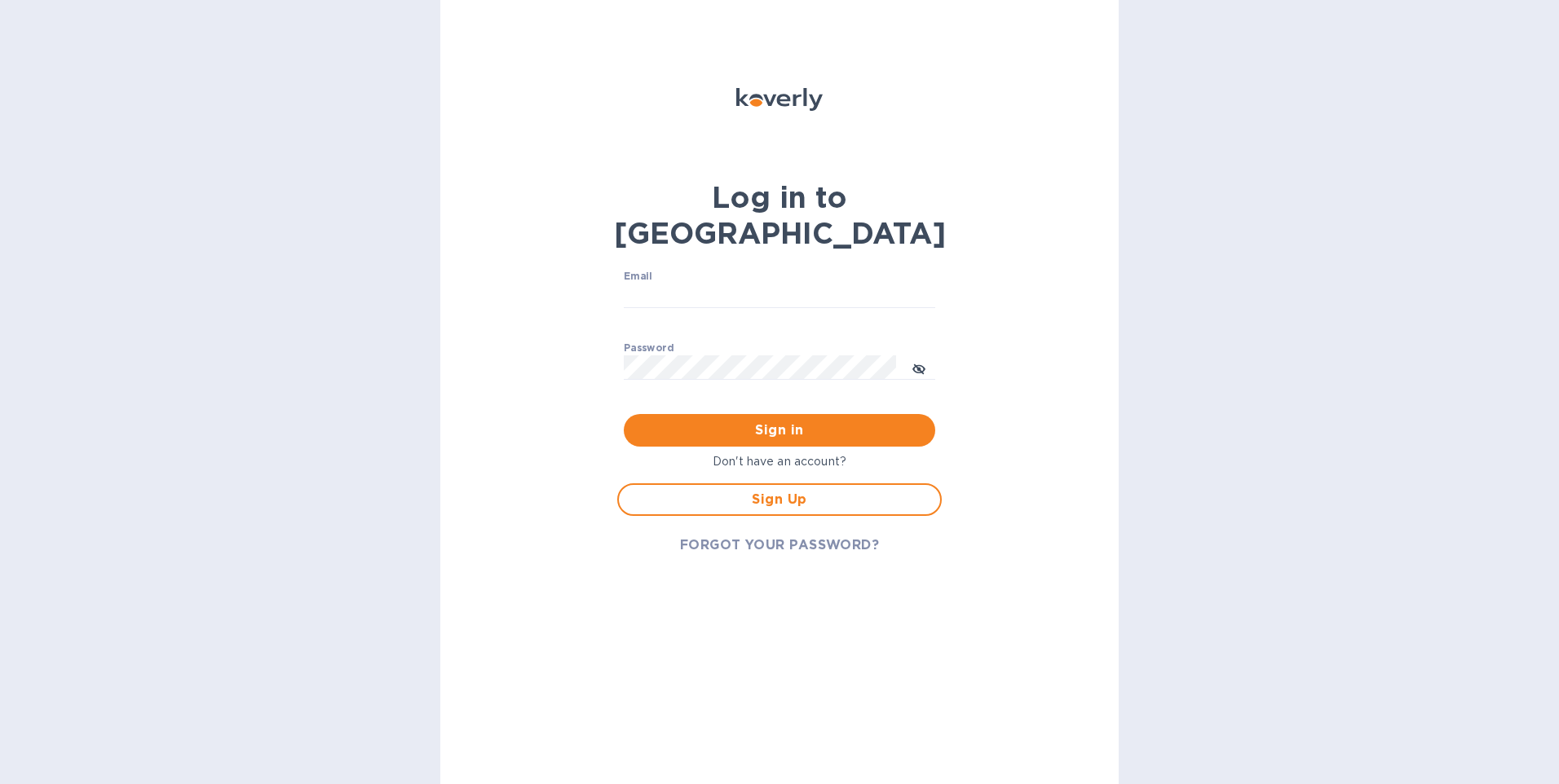
type input "issachy.pena@gapnvocc.com"
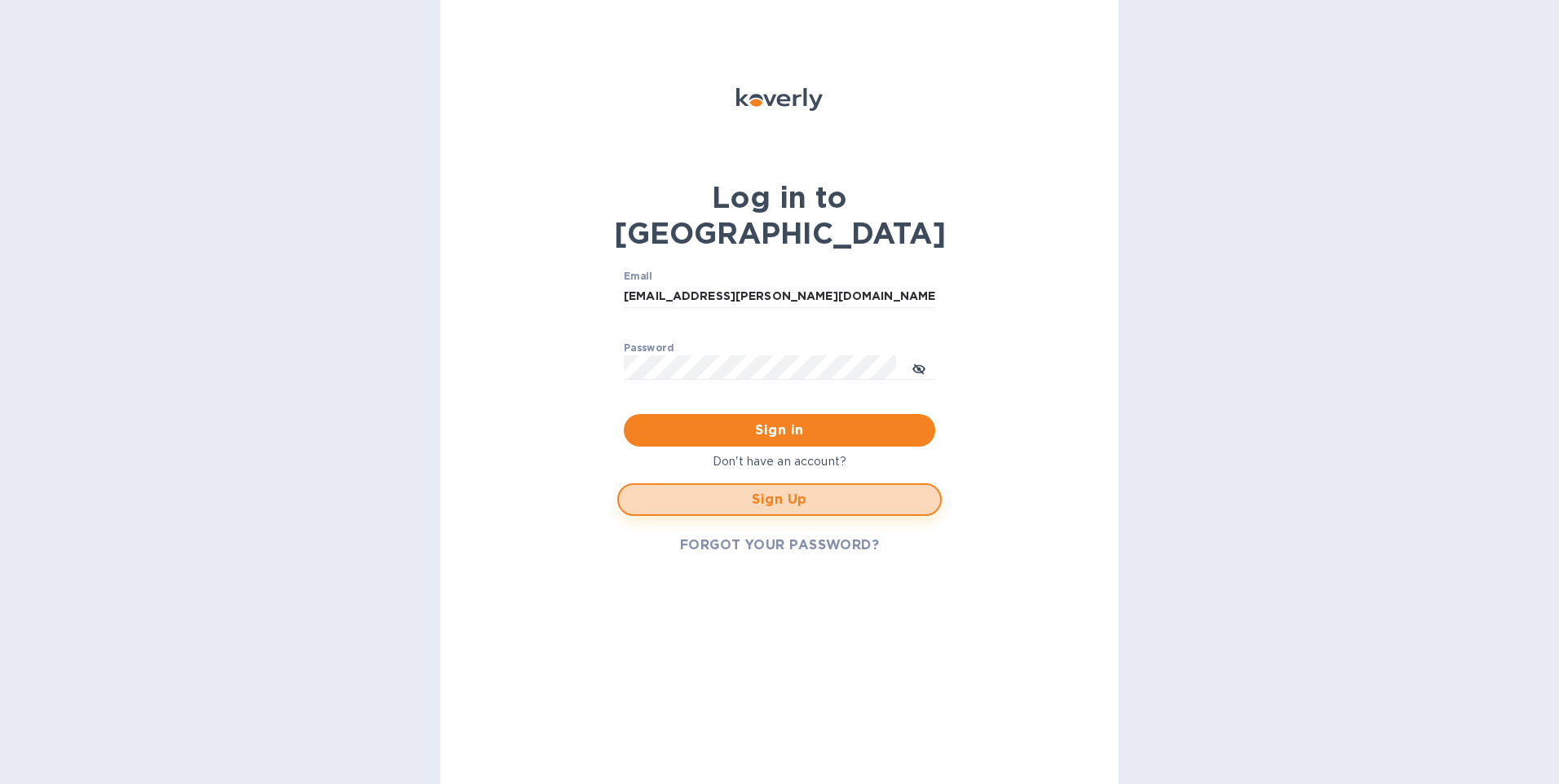
click at [768, 490] on span "Sign Up" at bounding box center [780, 500] width 295 height 20
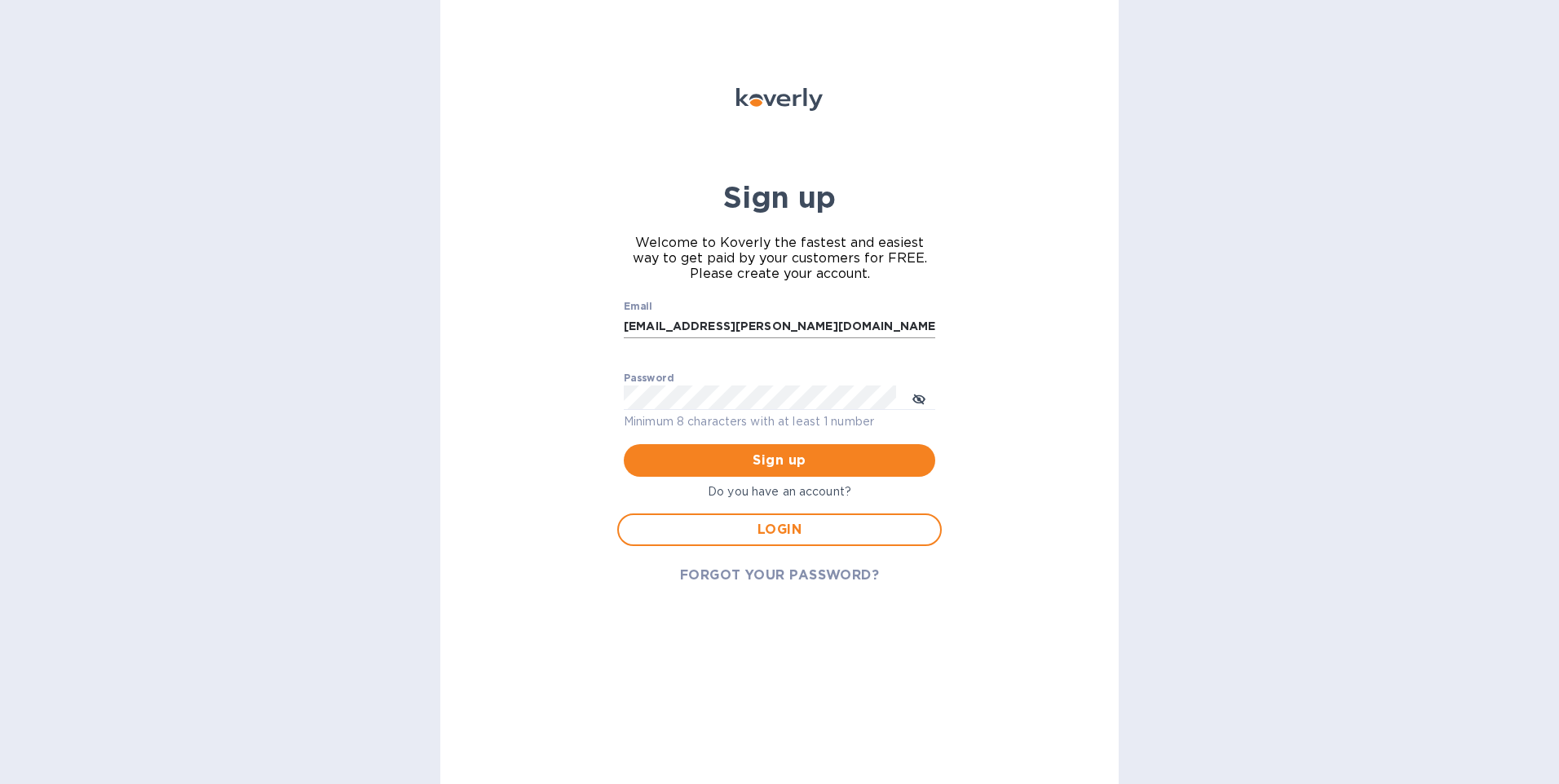
click at [837, 332] on input "issachy.pena@gapnvocc.com" at bounding box center [780, 326] width 311 height 25
drag, startPoint x: 837, startPoint y: 332, endPoint x: 324, endPoint y: 334, distance: 513.0
click at [324, 334] on div "Sign up Welcome to Koverly the fastest and easiest way to get paid by your cust…" at bounding box center [780, 392] width 1559 height 784
type input "sariact@sariexp.com"
click at [920, 395] on icon "toggle password visibility" at bounding box center [919, 399] width 13 height 8
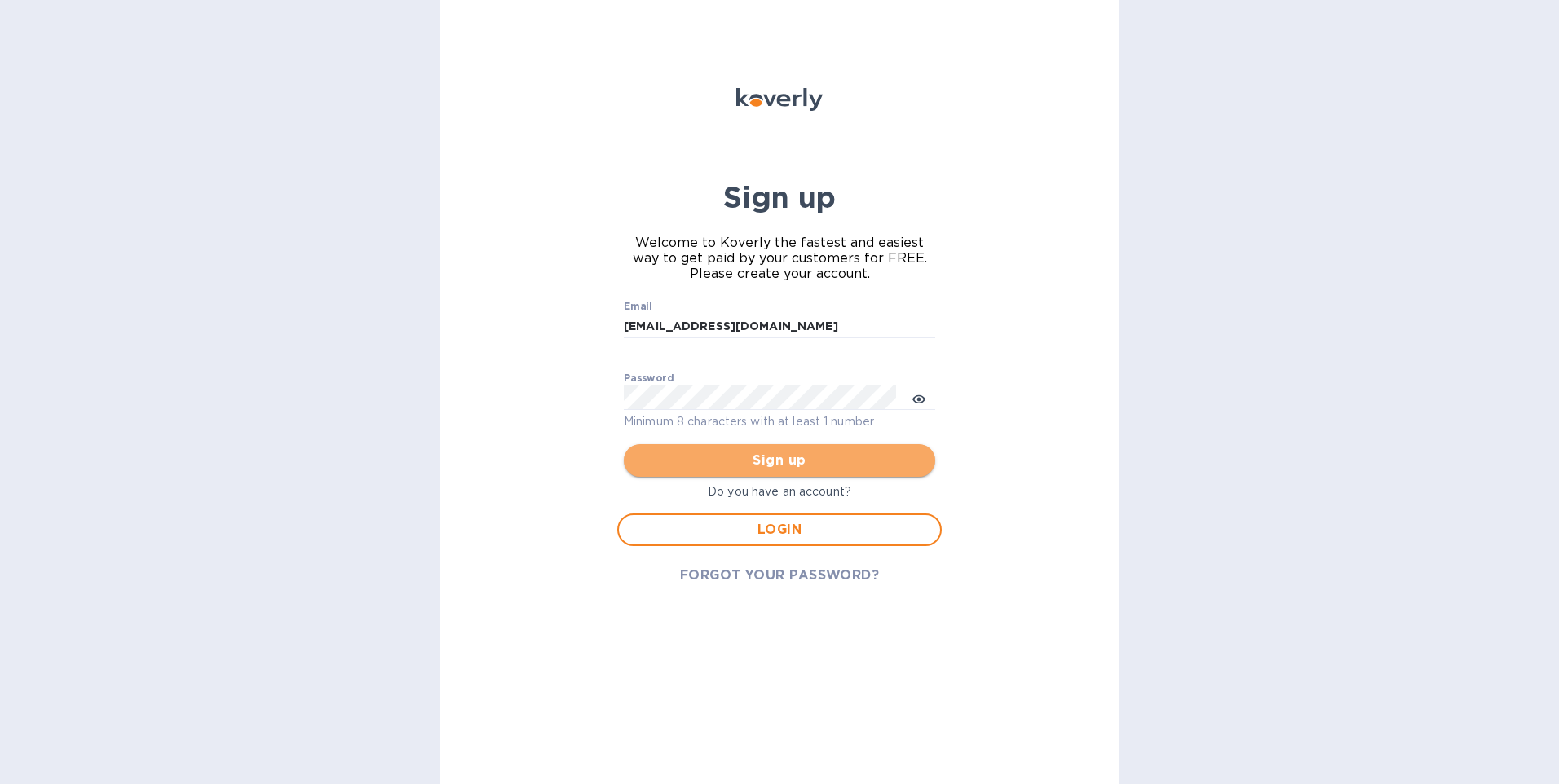
click at [775, 454] on span "Sign up" at bounding box center [780, 460] width 285 height 20
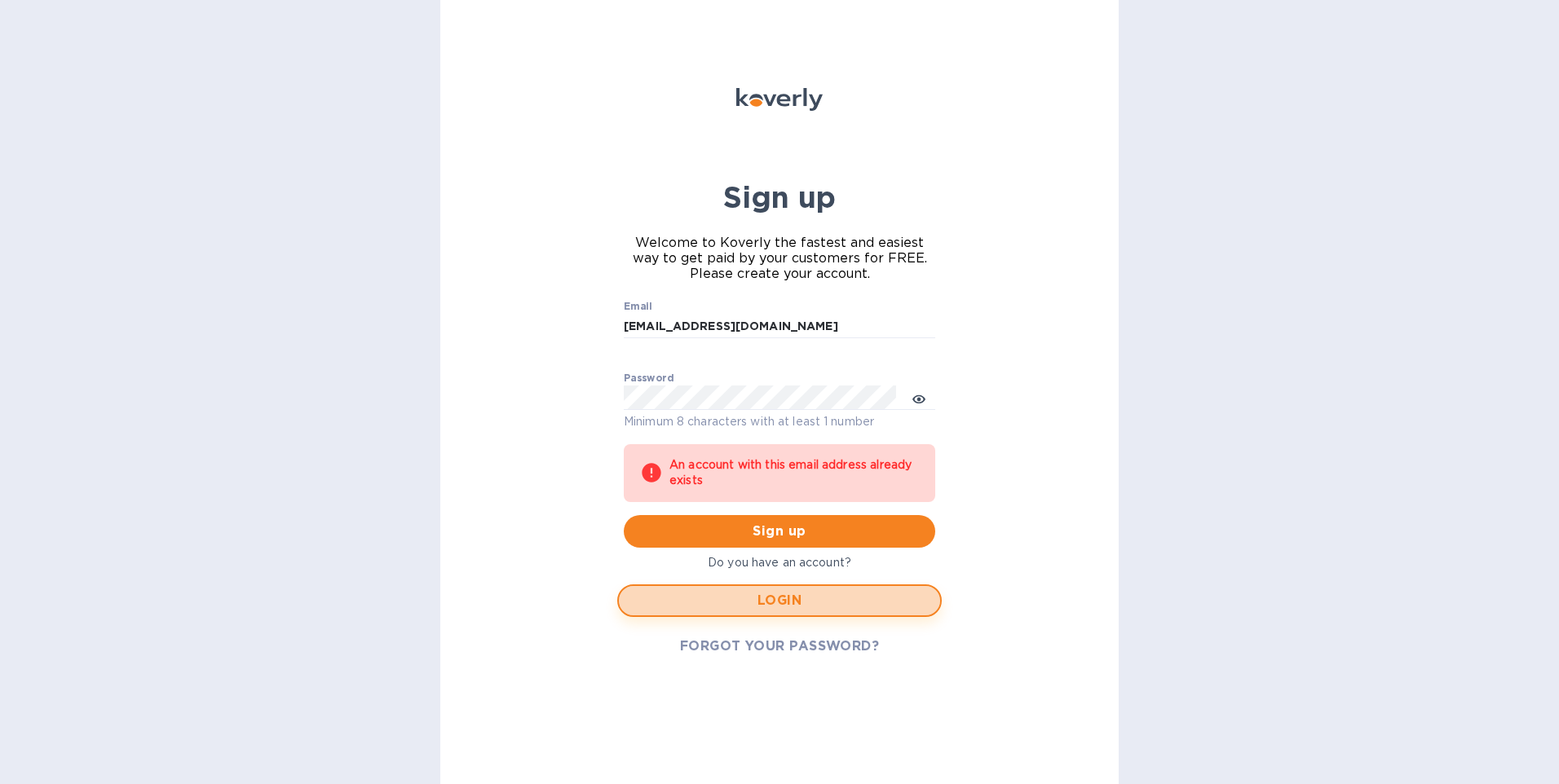
click at [763, 598] on span "LOGIN" at bounding box center [780, 601] width 295 height 20
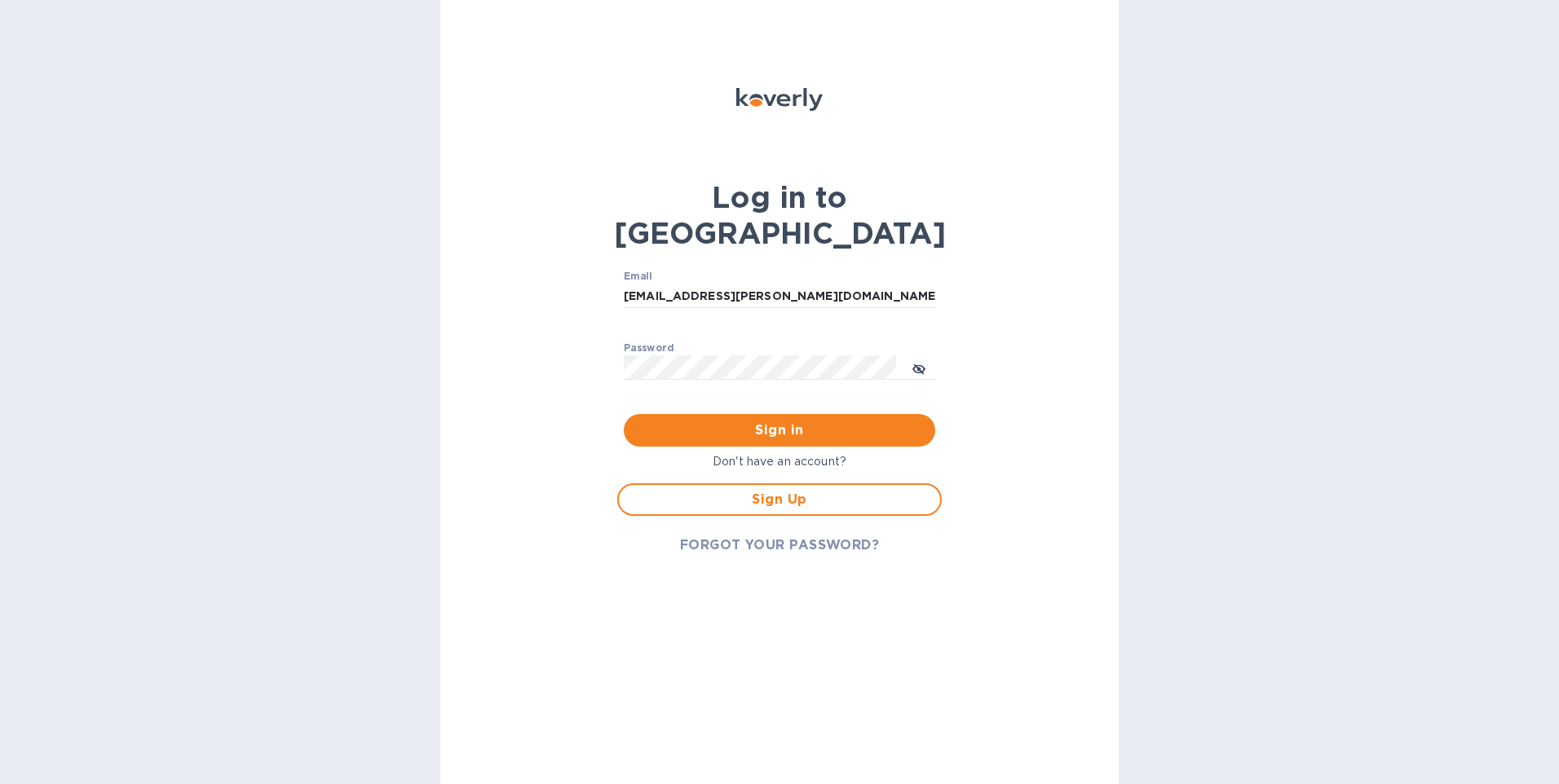
type input "sariact@sariexp.com"
click at [801, 421] on span "Sign in" at bounding box center [780, 431] width 285 height 20
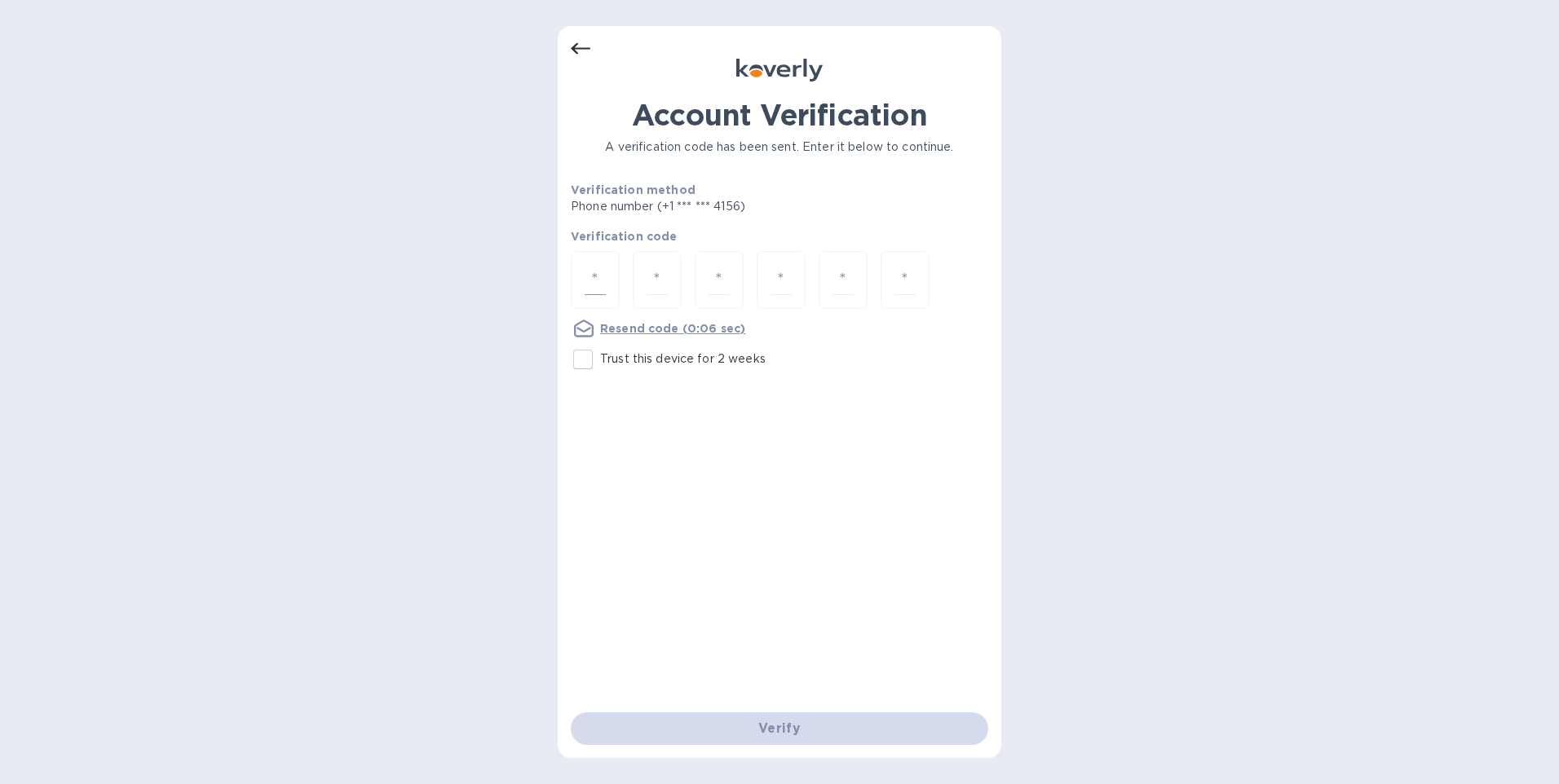
click at [603, 273] on input "number" at bounding box center [596, 280] width 21 height 30
type input "8"
type input "1"
type input "3"
type input "6"
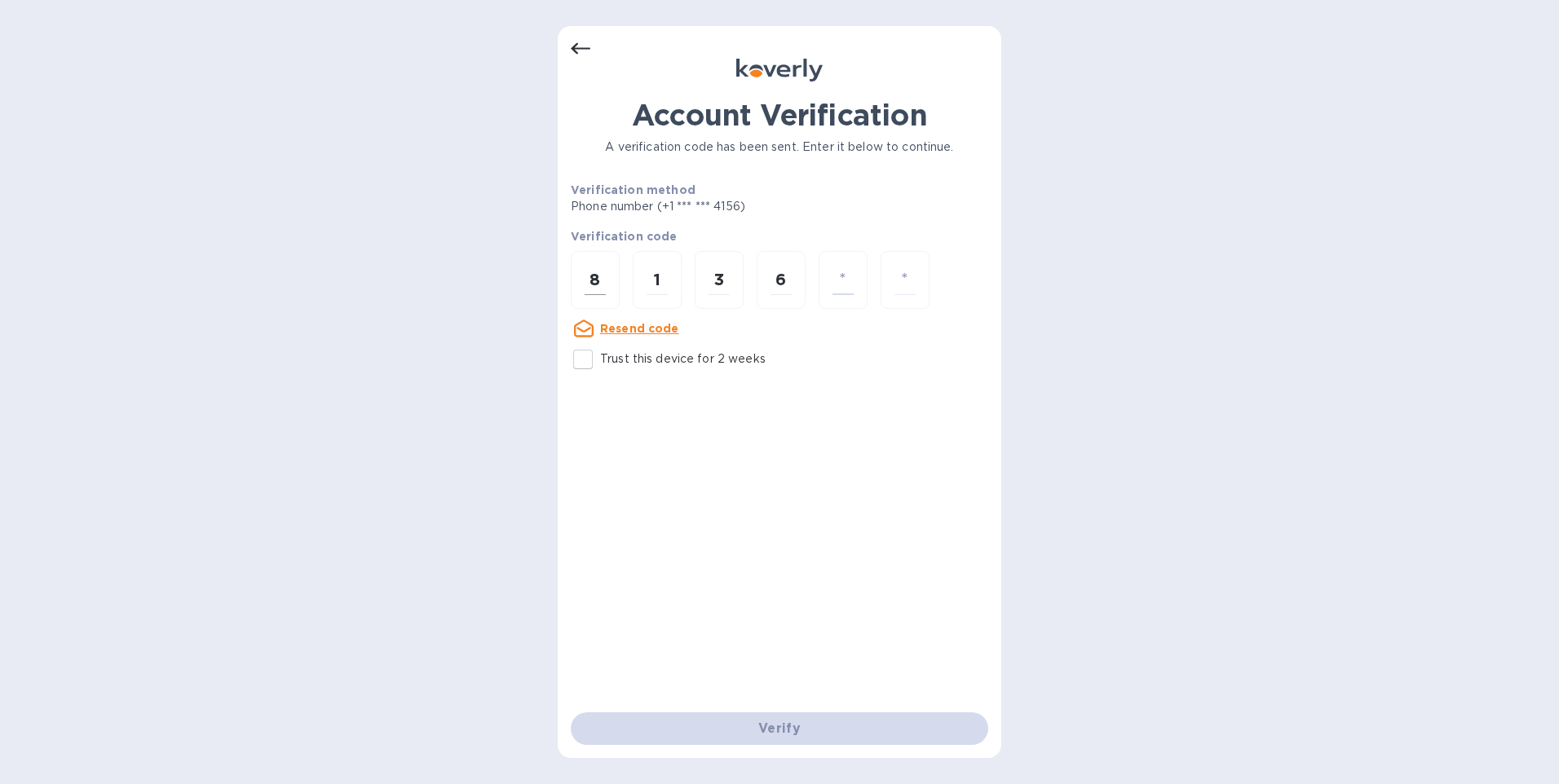
type input "0"
type input "7"
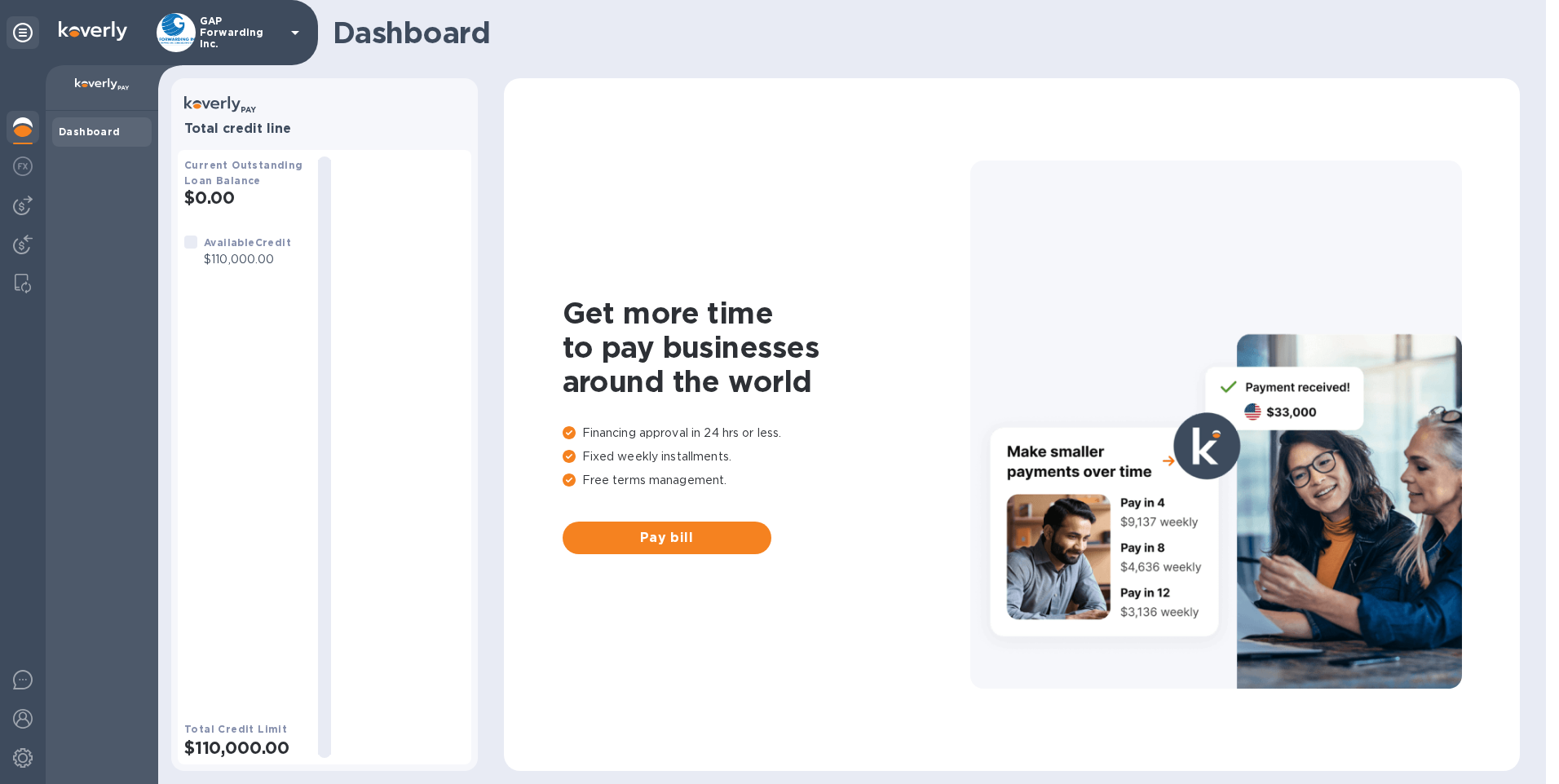
click at [293, 35] on icon at bounding box center [295, 33] width 20 height 20
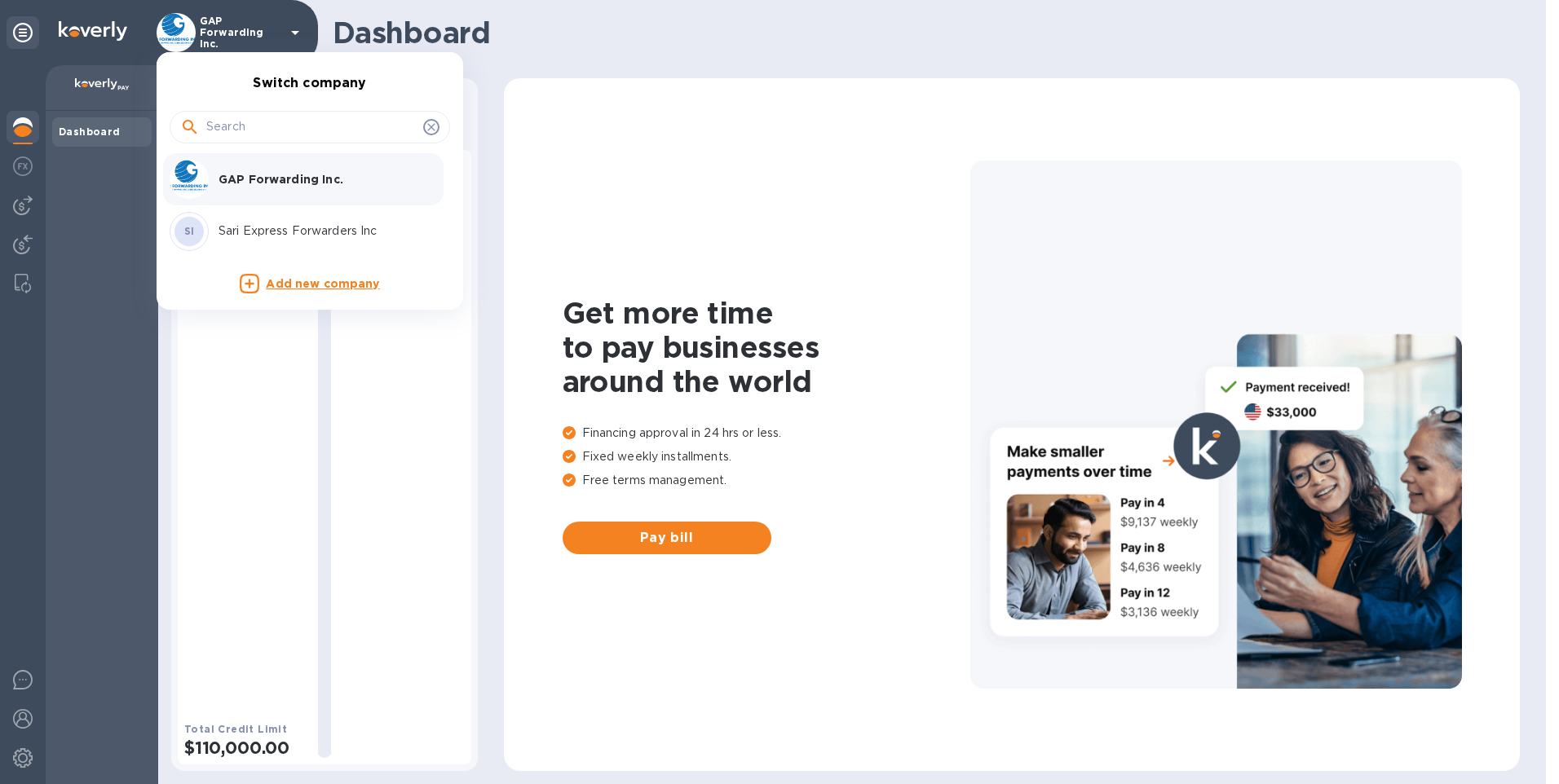
click at [271, 224] on p "Sari Express Forwarders Inc" at bounding box center [321, 231] width 205 height 17
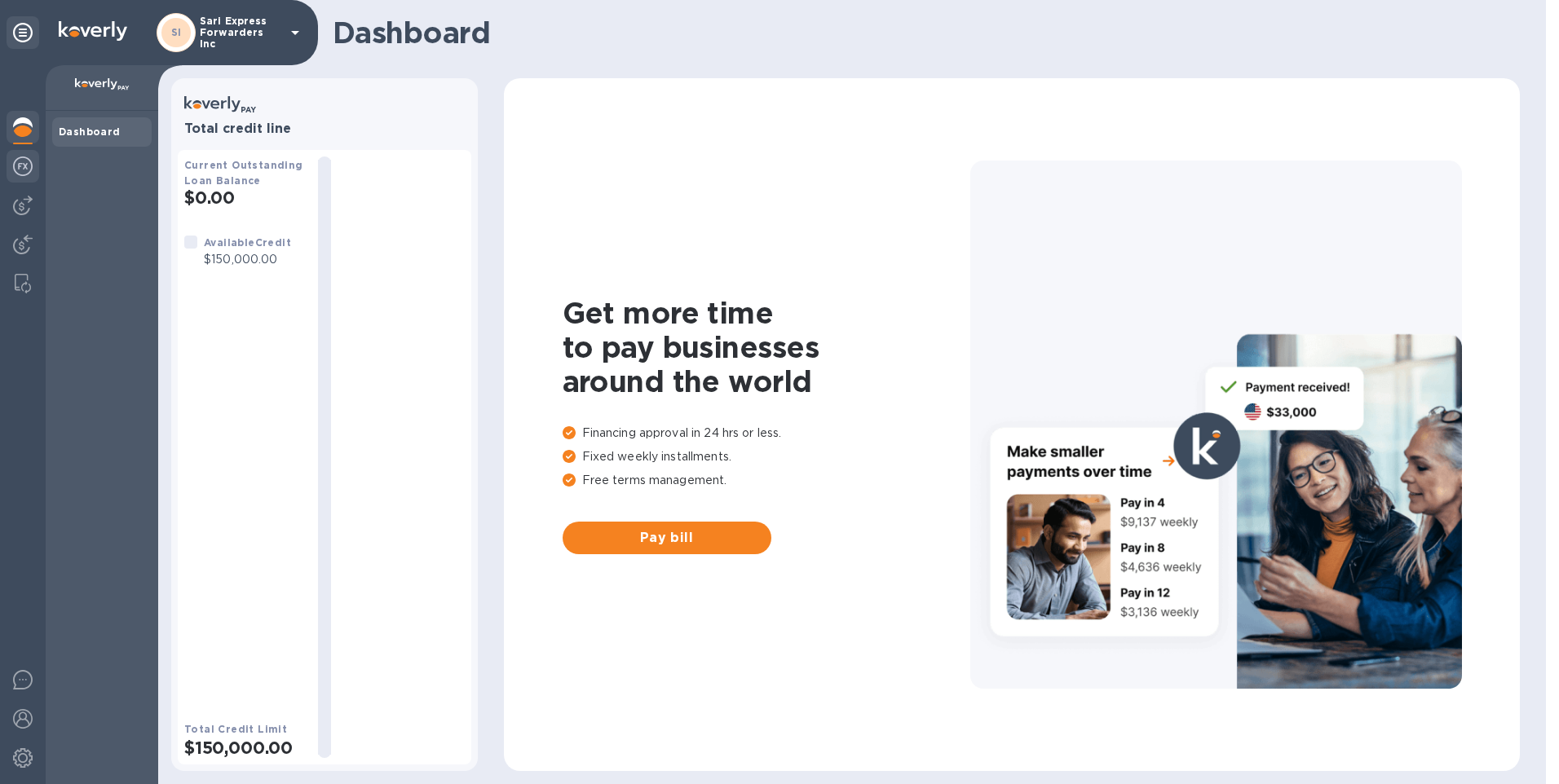
click at [25, 159] on img at bounding box center [23, 166] width 20 height 20
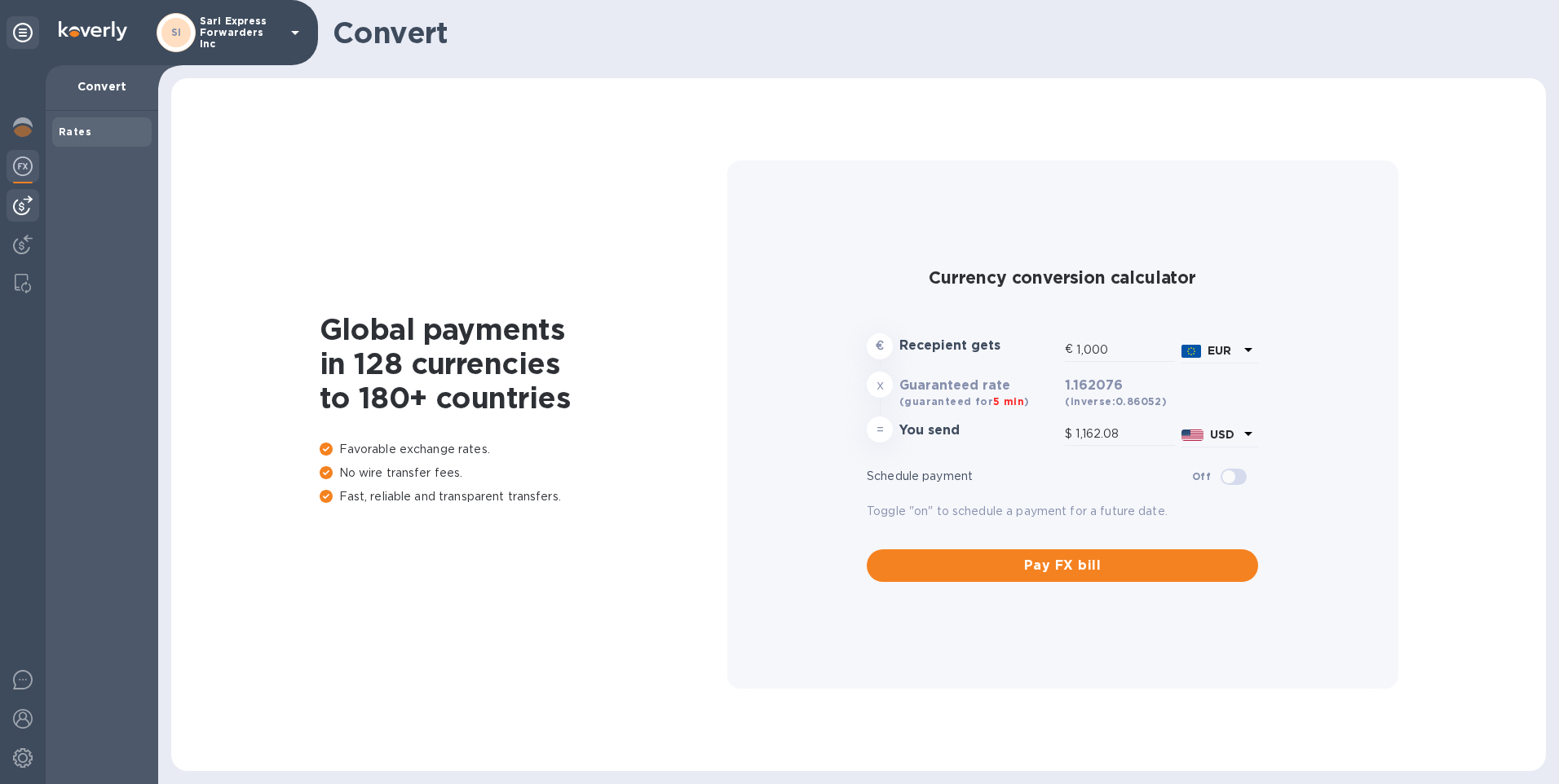
click at [10, 210] on div at bounding box center [23, 206] width 33 height 33
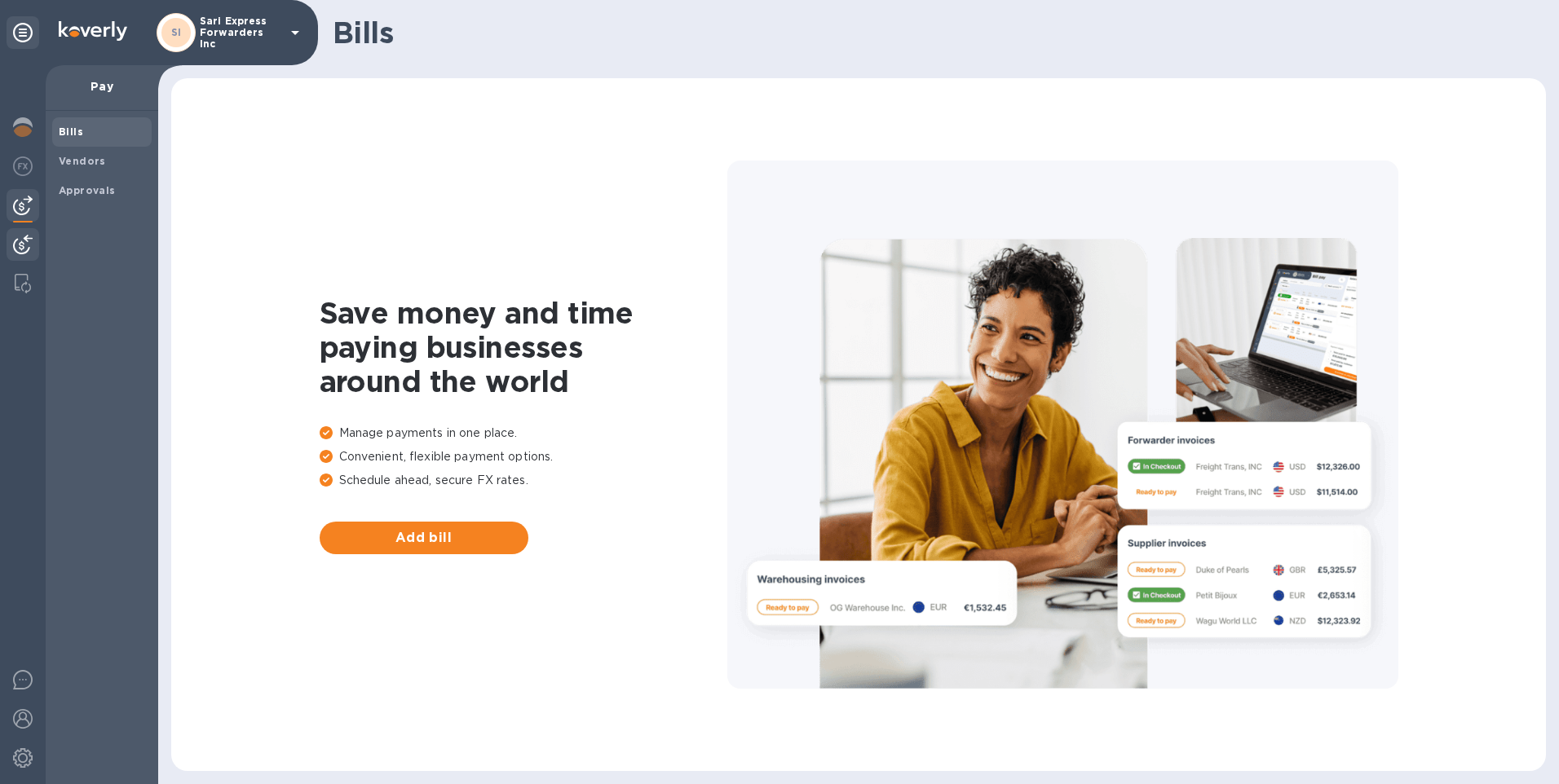
click at [21, 238] on img at bounding box center [23, 245] width 20 height 20
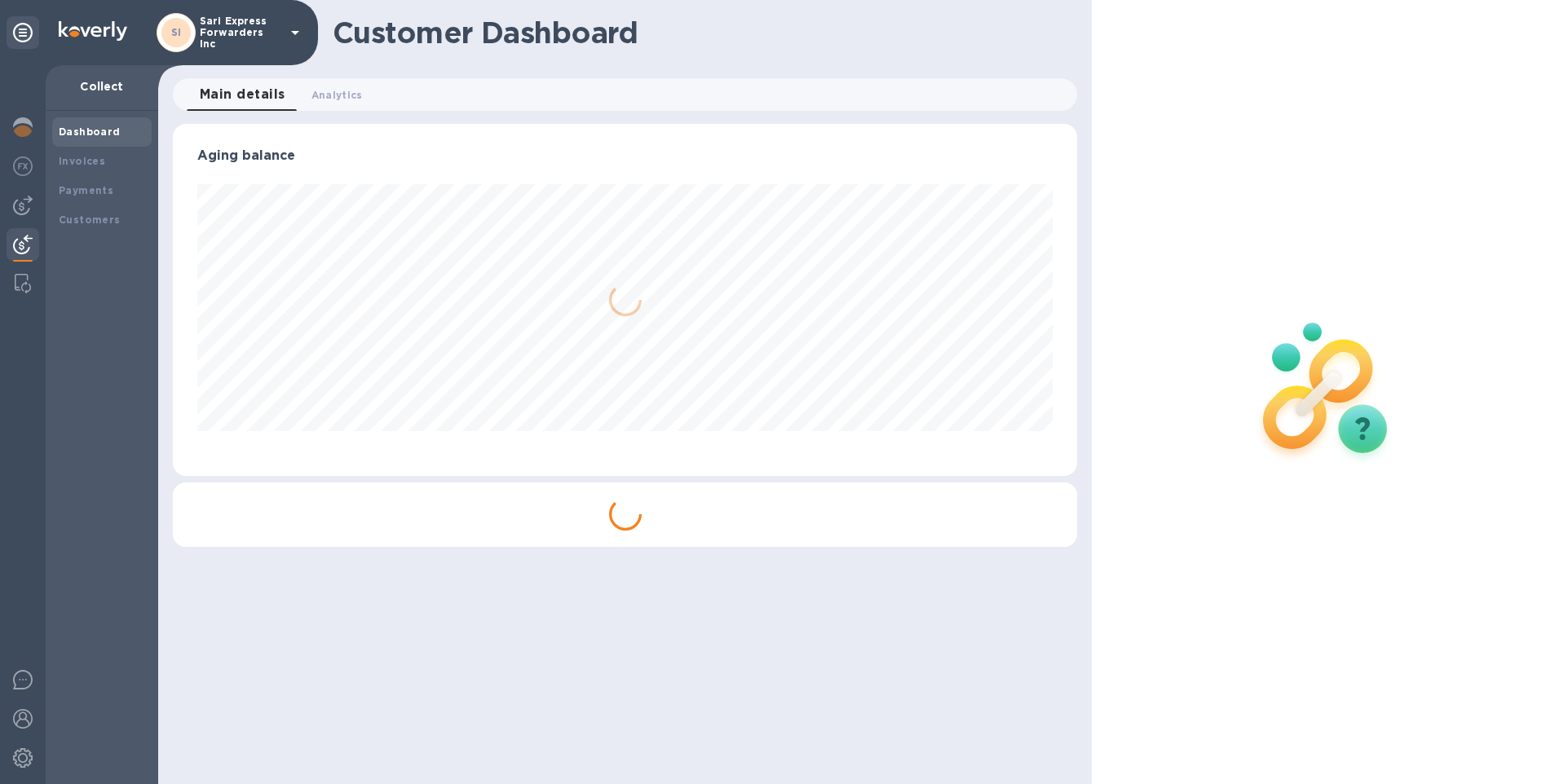
scroll to position [352, 906]
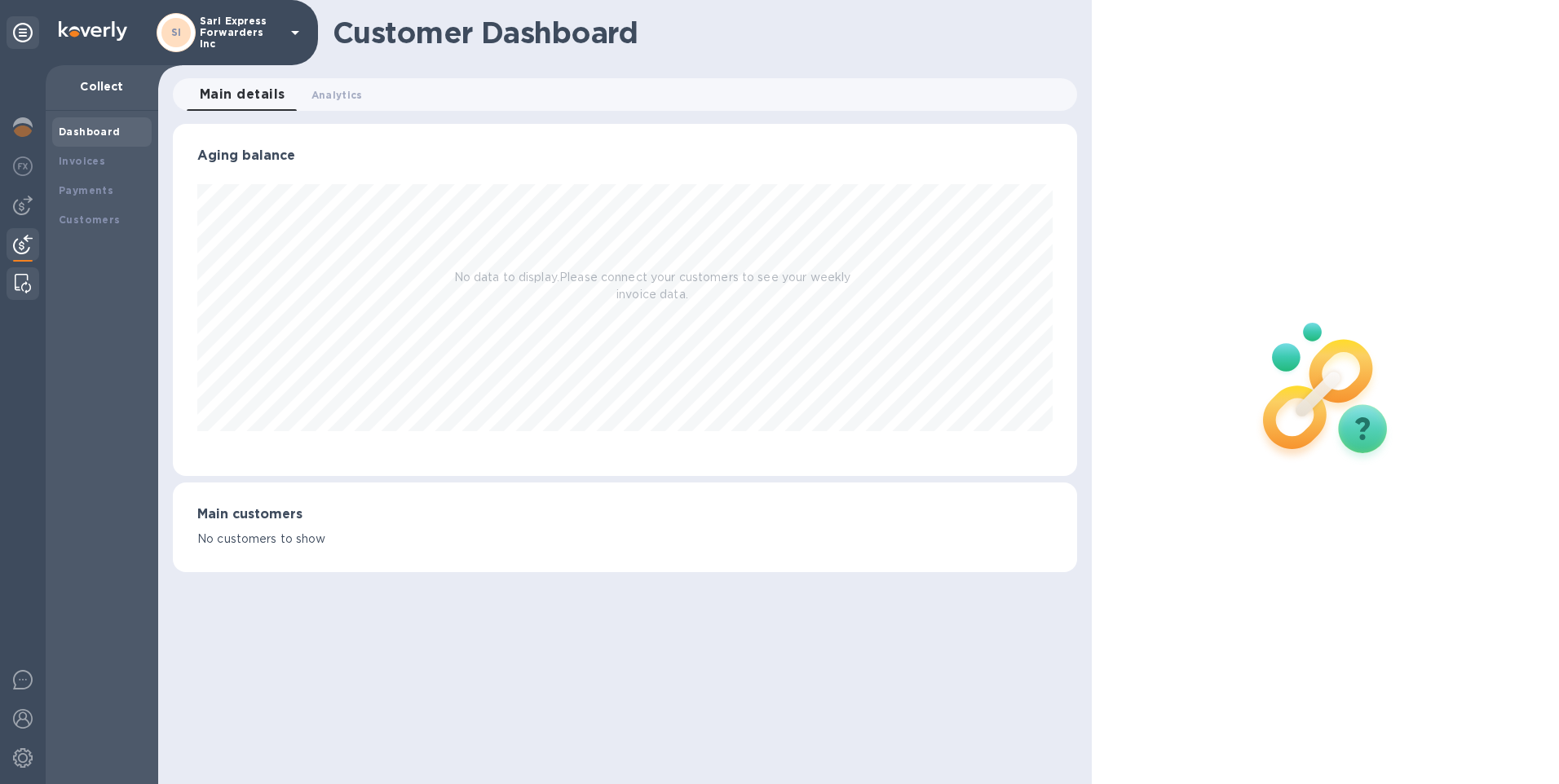
click at [19, 283] on img at bounding box center [23, 284] width 16 height 20
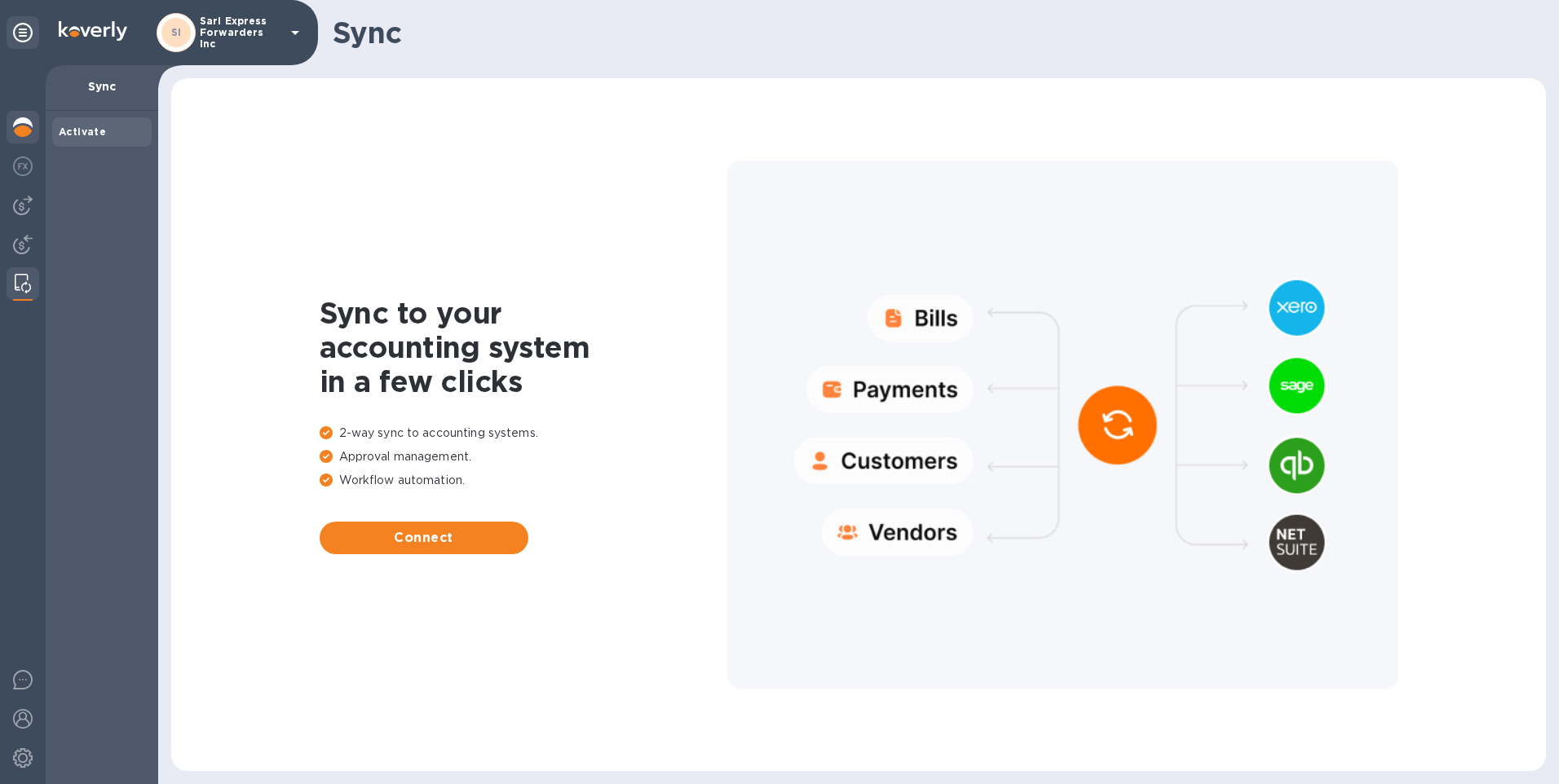
click at [27, 126] on img at bounding box center [23, 128] width 20 height 20
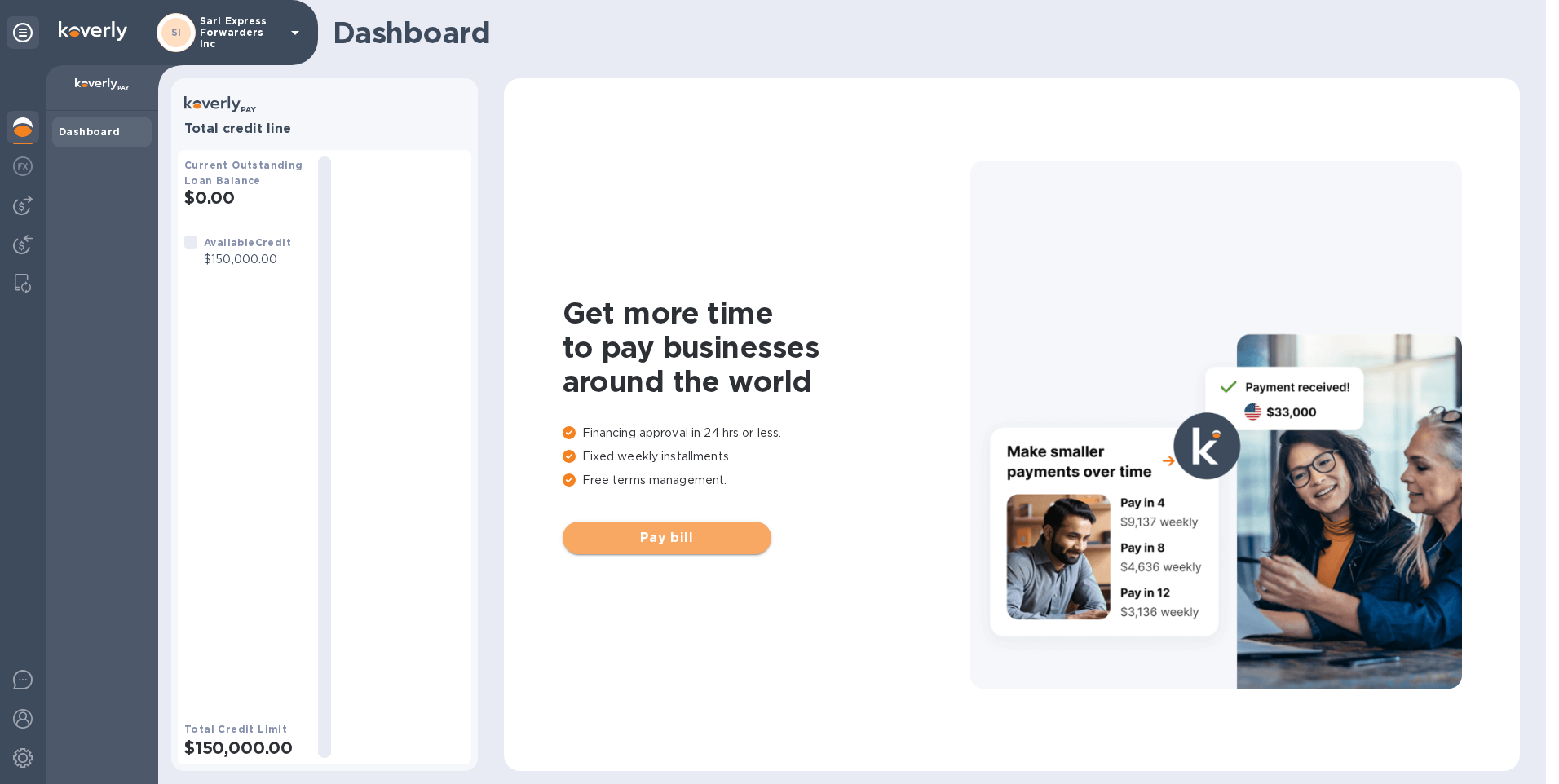
click at [703, 528] on span "Pay bill" at bounding box center [667, 538] width 183 height 20
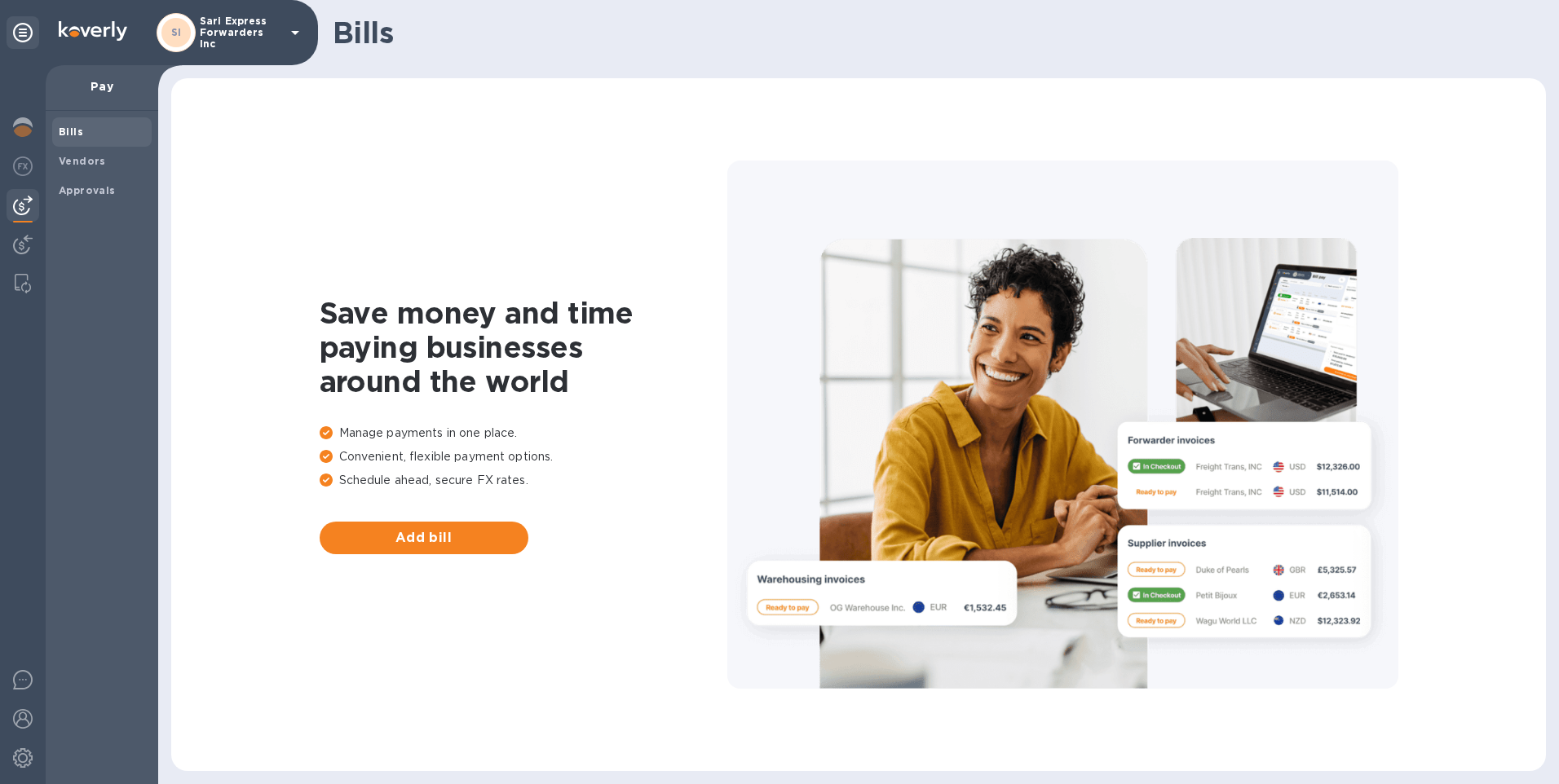
click at [367, 32] on h1 "Bills" at bounding box center [933, 33] width 1201 height 35
click at [390, 32] on h1 "Bills" at bounding box center [933, 33] width 1201 height 35
click at [26, 119] on img at bounding box center [23, 128] width 20 height 20
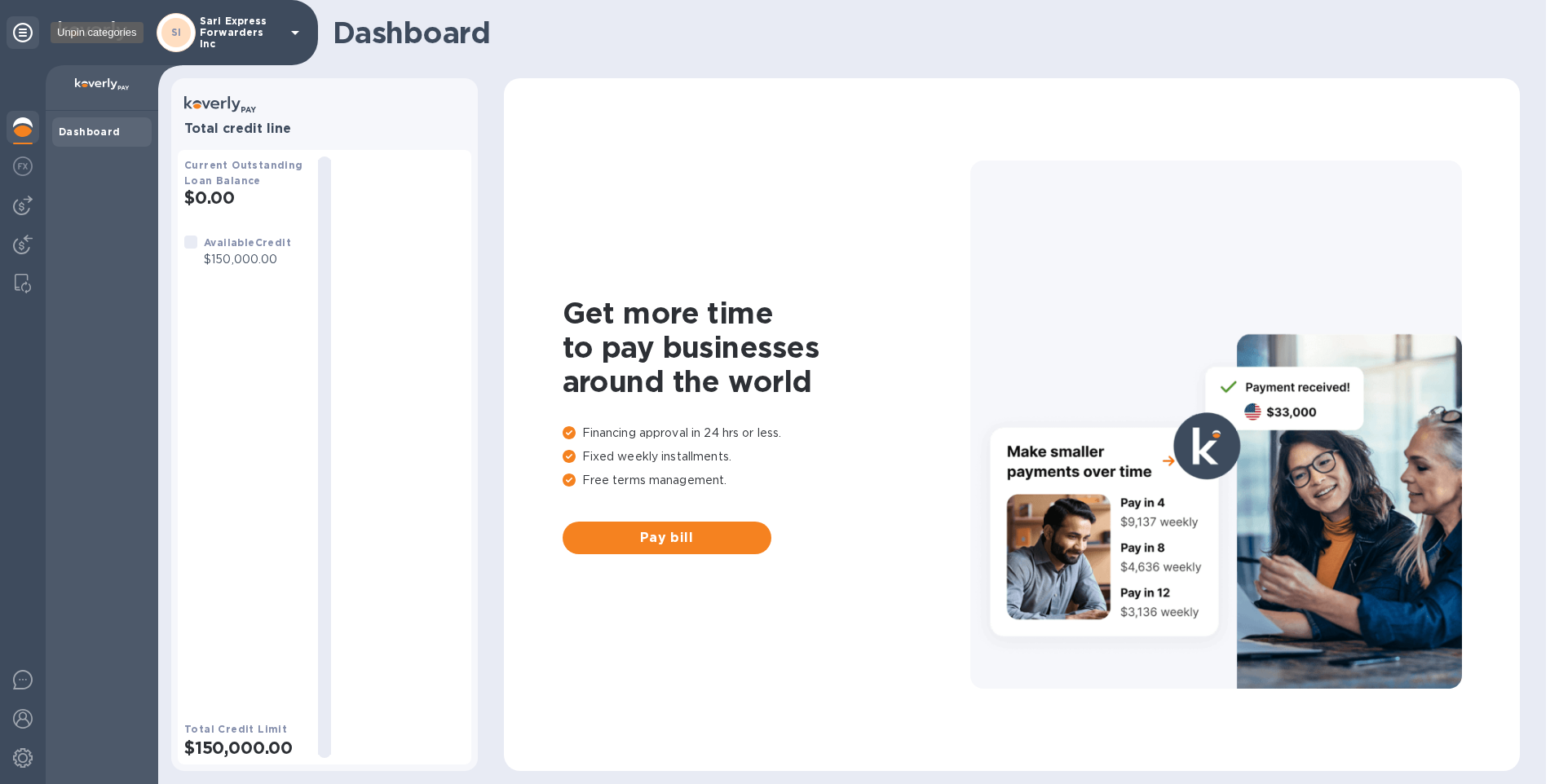
click at [23, 30] on icon at bounding box center [23, 33] width 20 height 20
click at [105, 124] on div "Dashboard" at bounding box center [101, 132] width 87 height 16
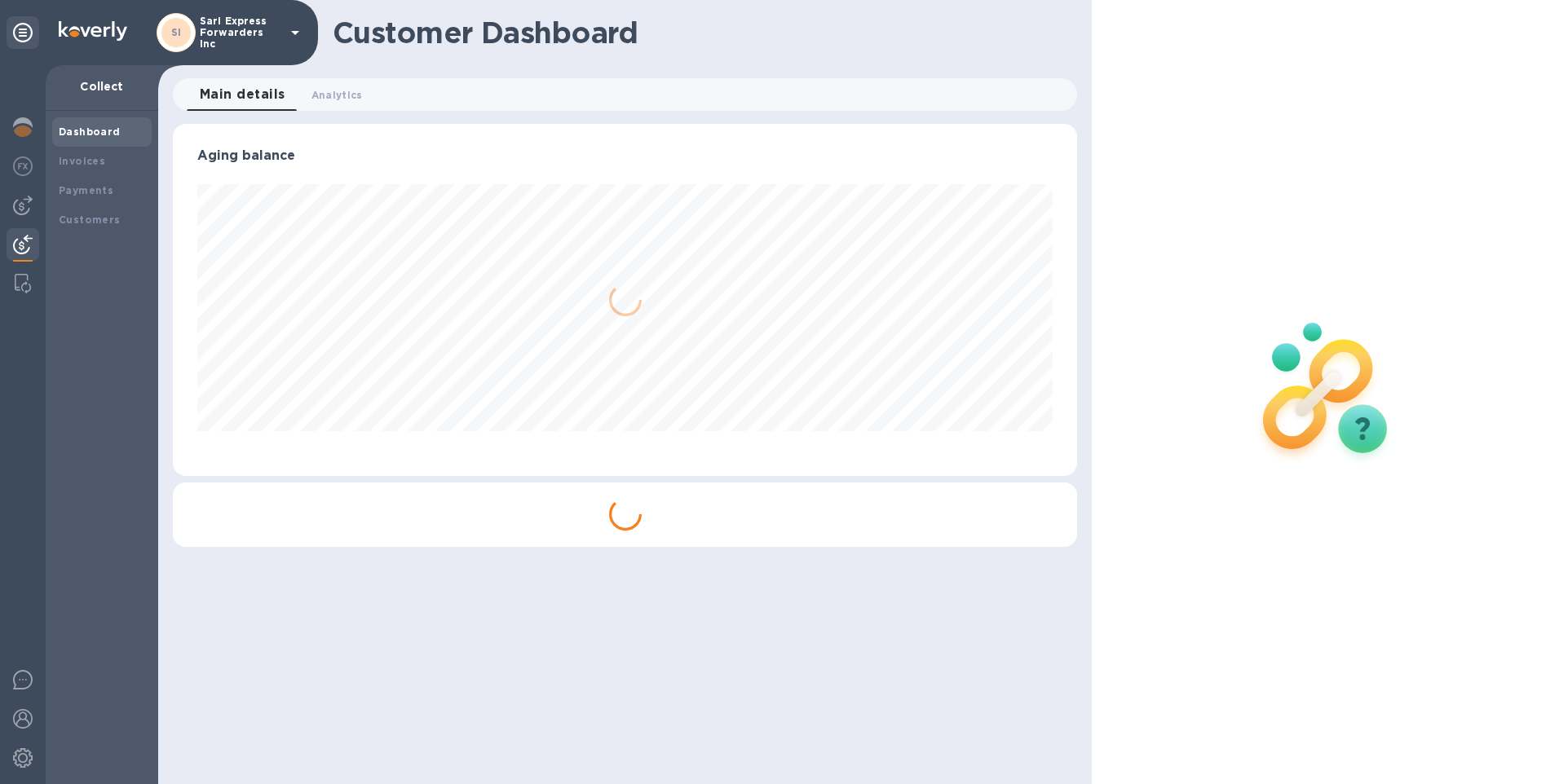
scroll to position [352, 906]
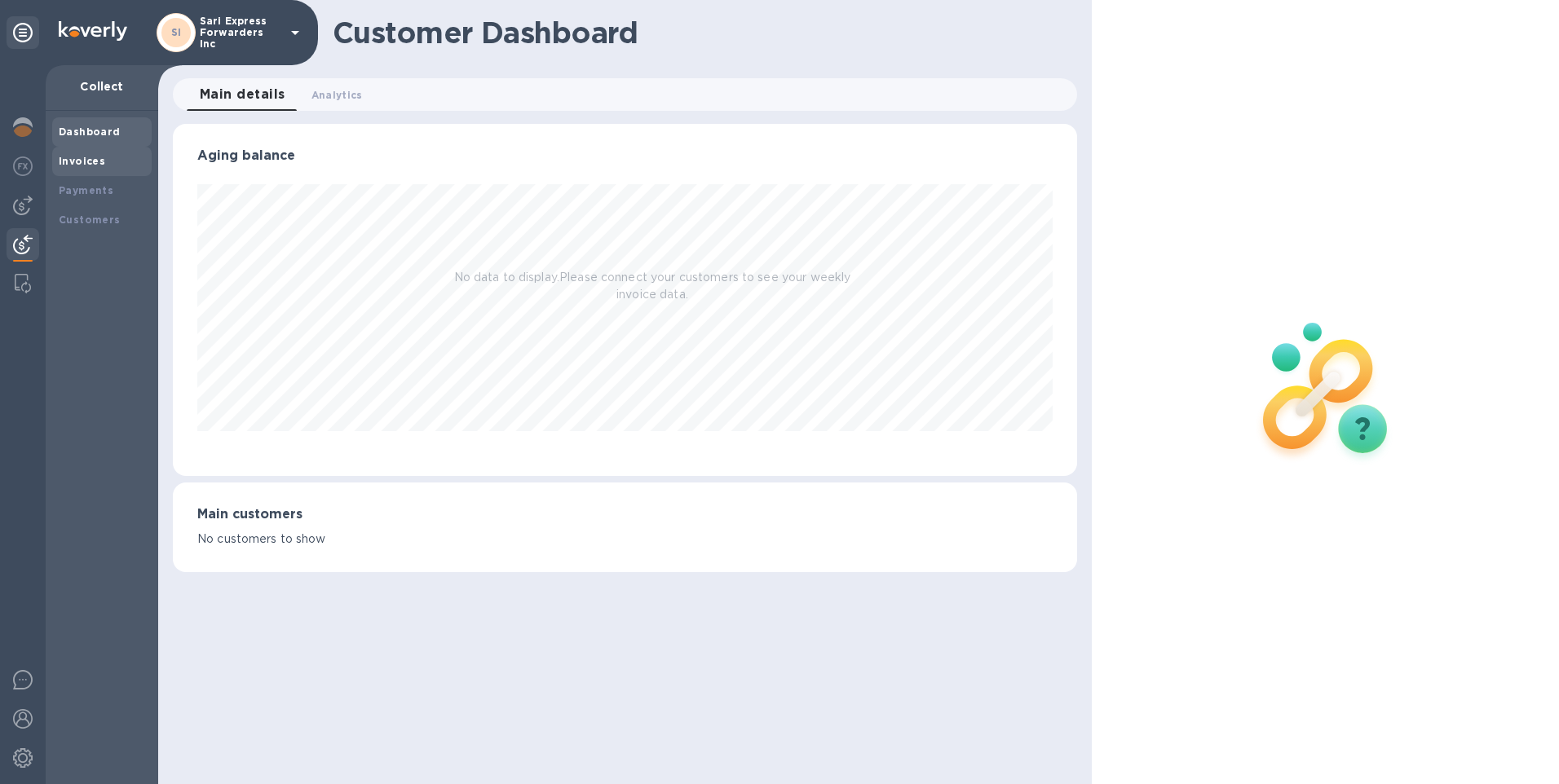
click at [100, 153] on div "Invoices" at bounding box center [101, 161] width 87 height 16
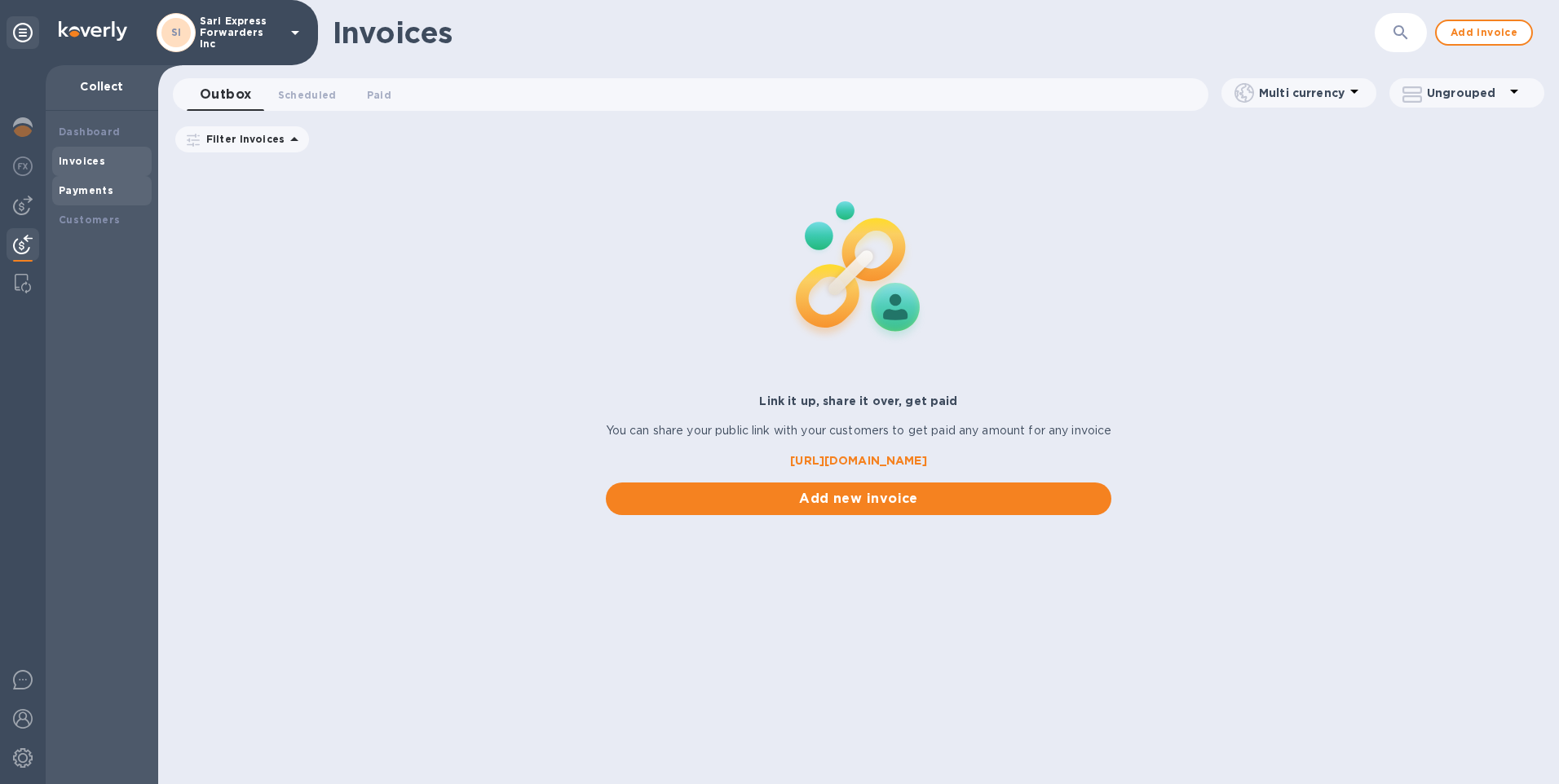
click at [96, 185] on b "Payments" at bounding box center [86, 190] width 54 height 12
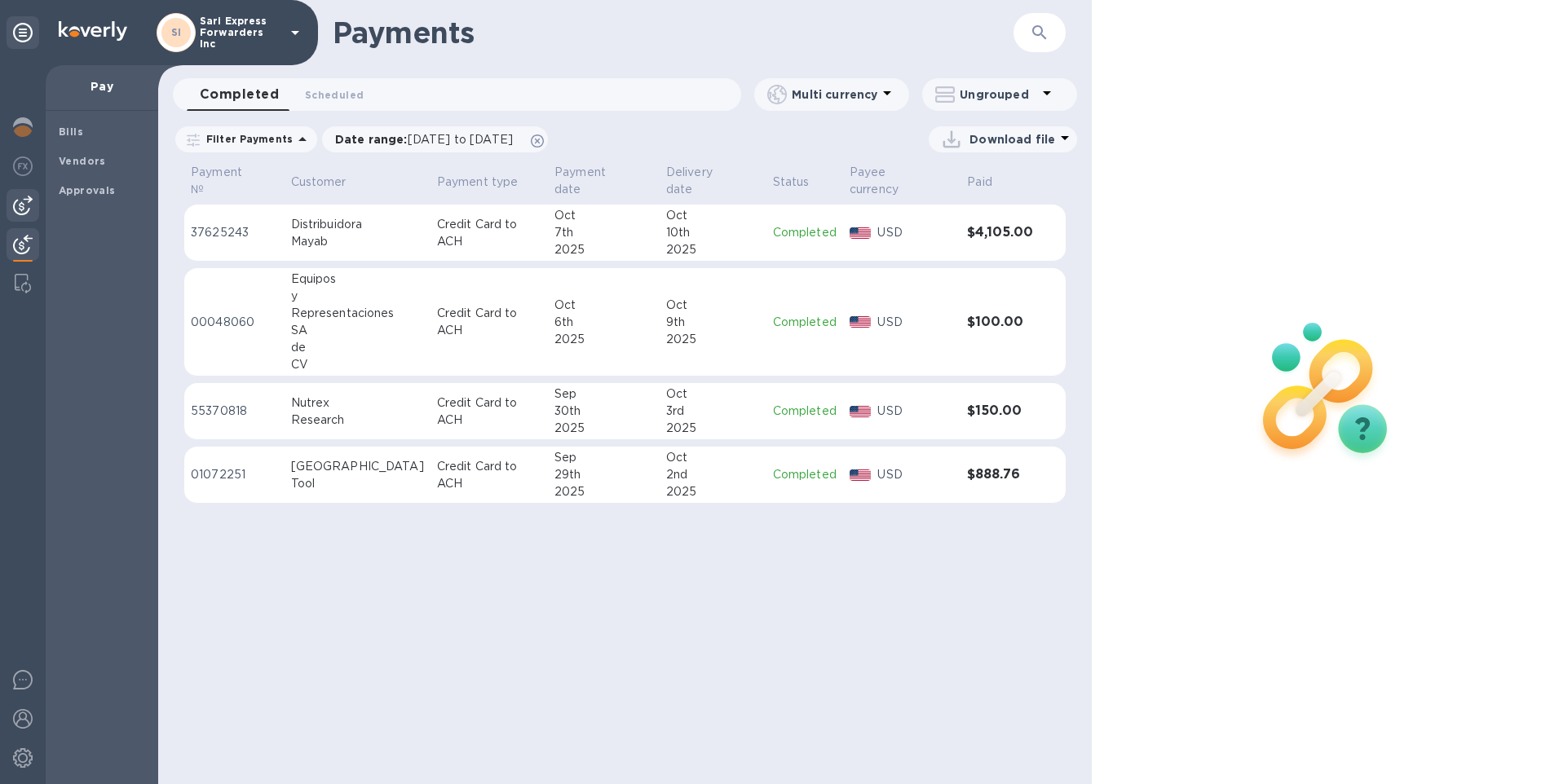
click at [17, 203] on img at bounding box center [23, 206] width 20 height 20
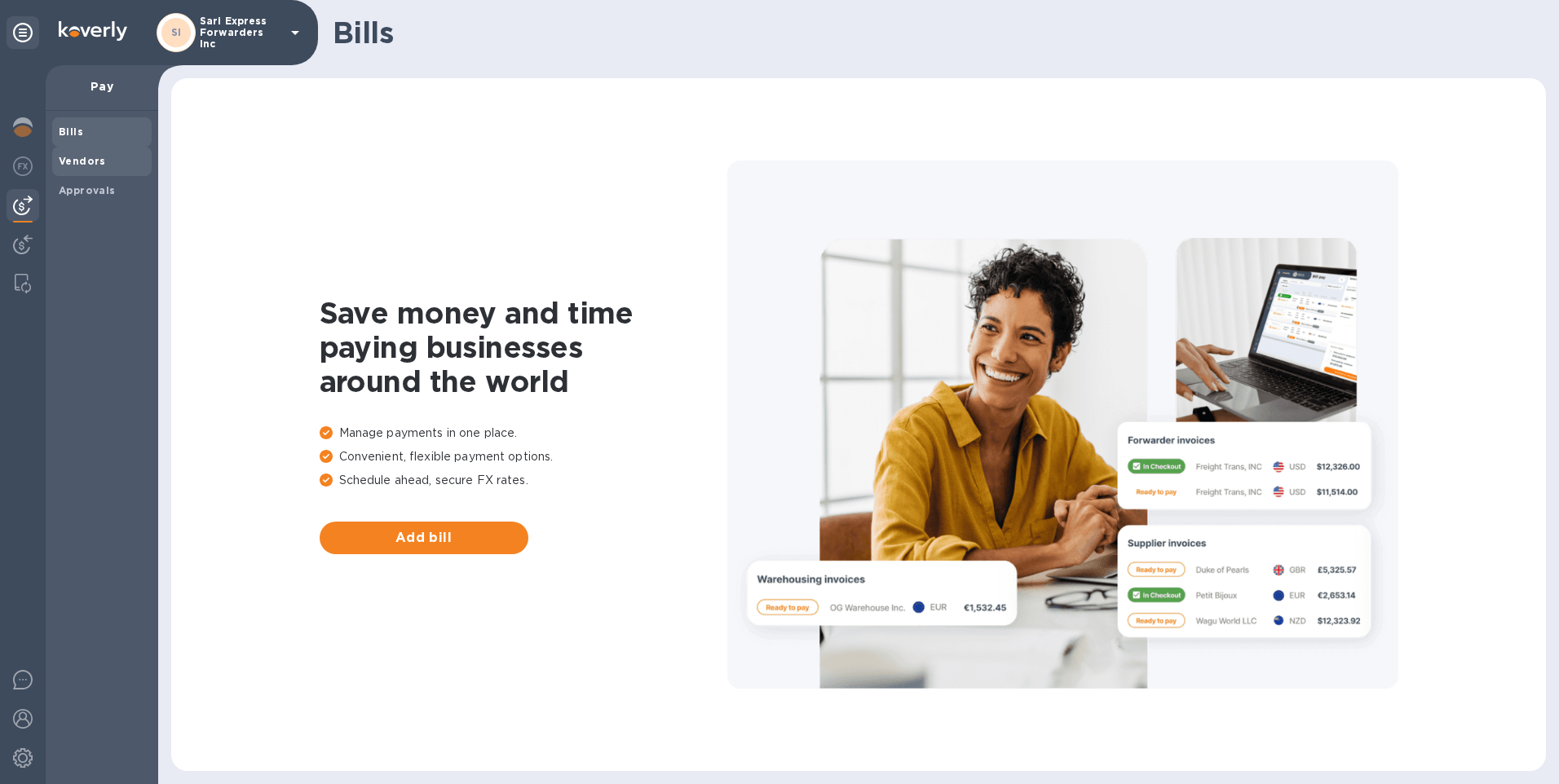
click at [95, 156] on b "Vendors" at bounding box center [82, 161] width 47 height 12
click at [99, 187] on b "Approvals" at bounding box center [87, 190] width 57 height 12
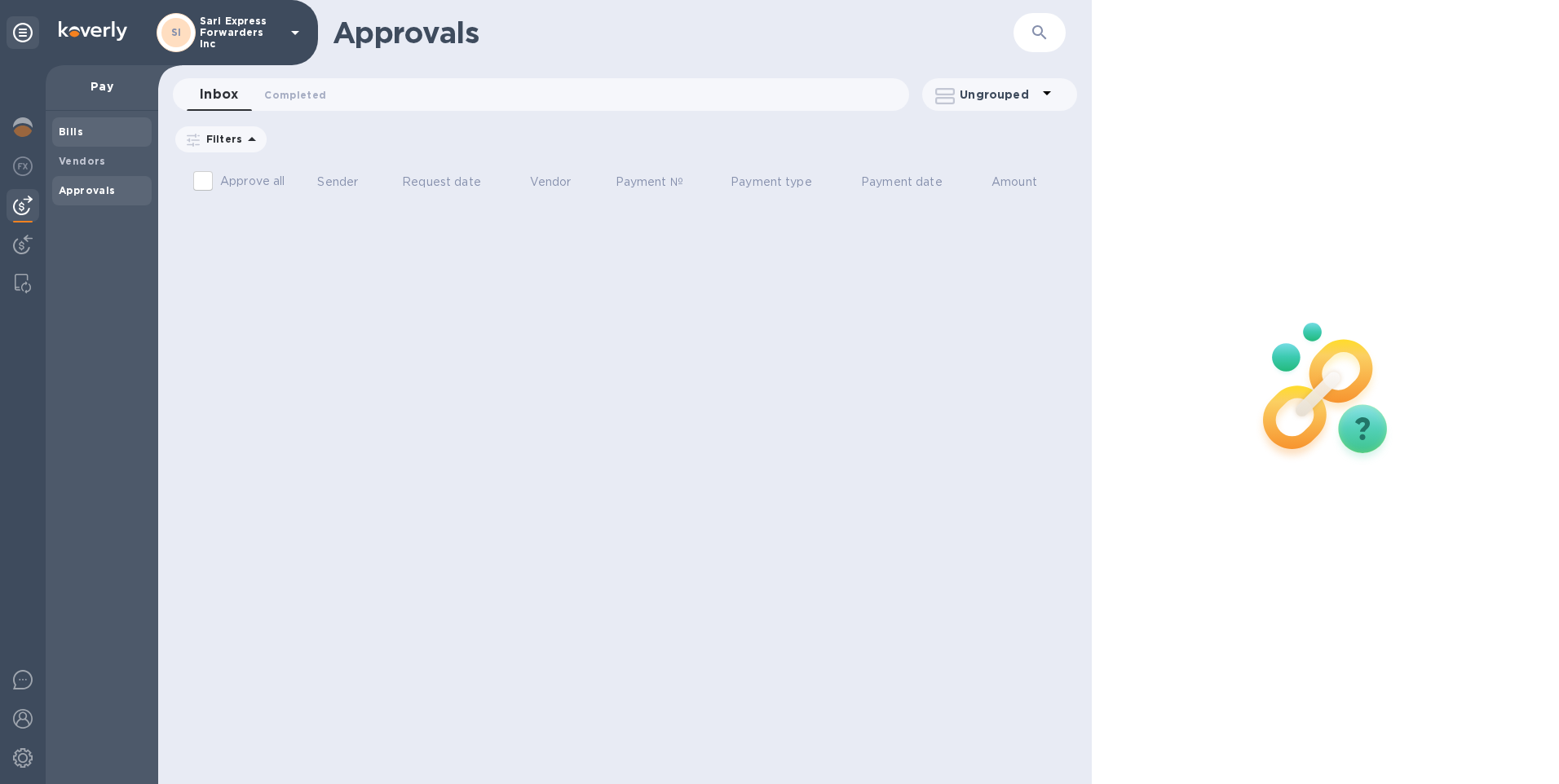
click at [101, 131] on span "Bills" at bounding box center [101, 132] width 87 height 16
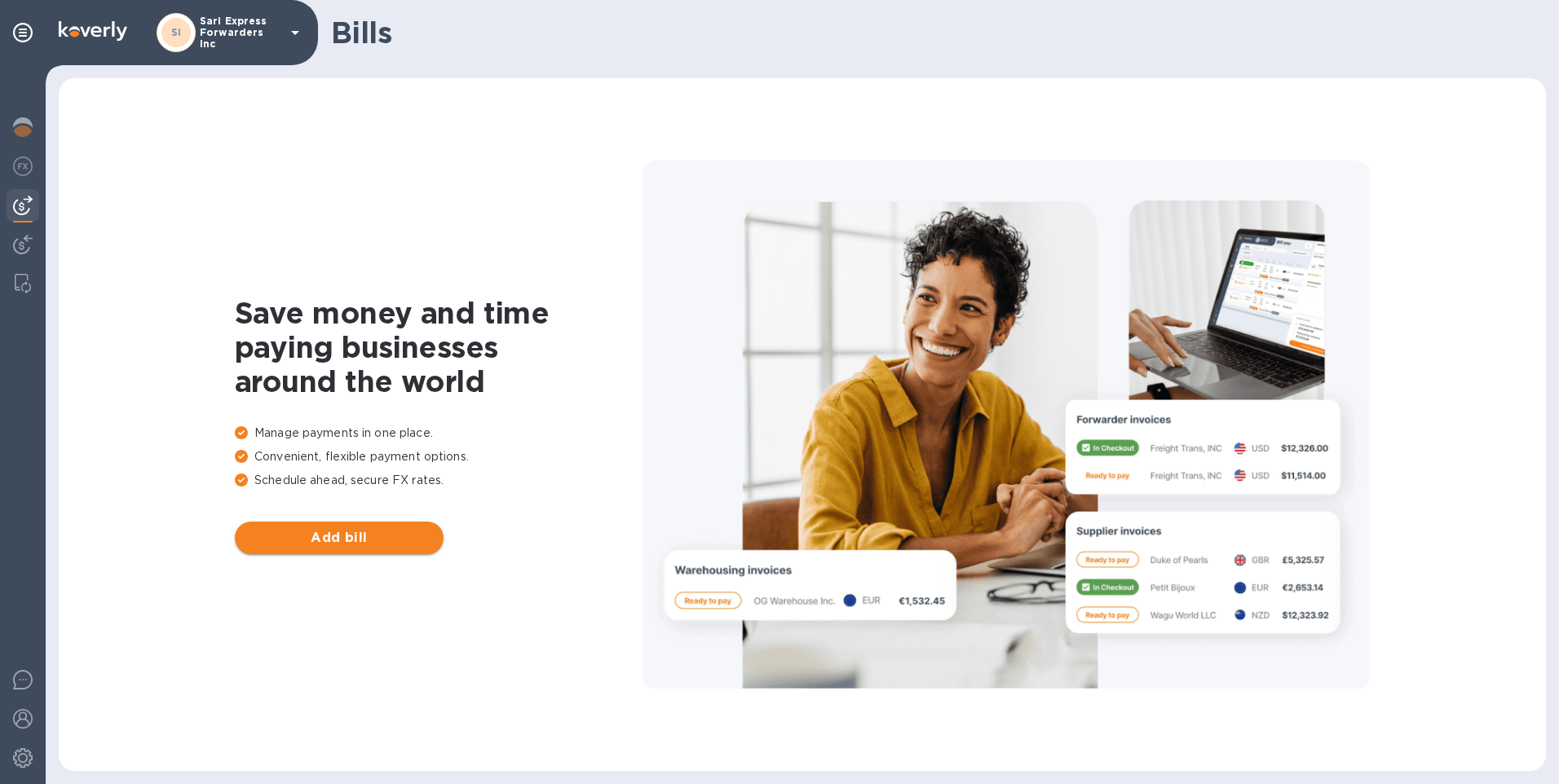
click at [395, 534] on span "Add bill" at bounding box center [339, 538] width 183 height 20
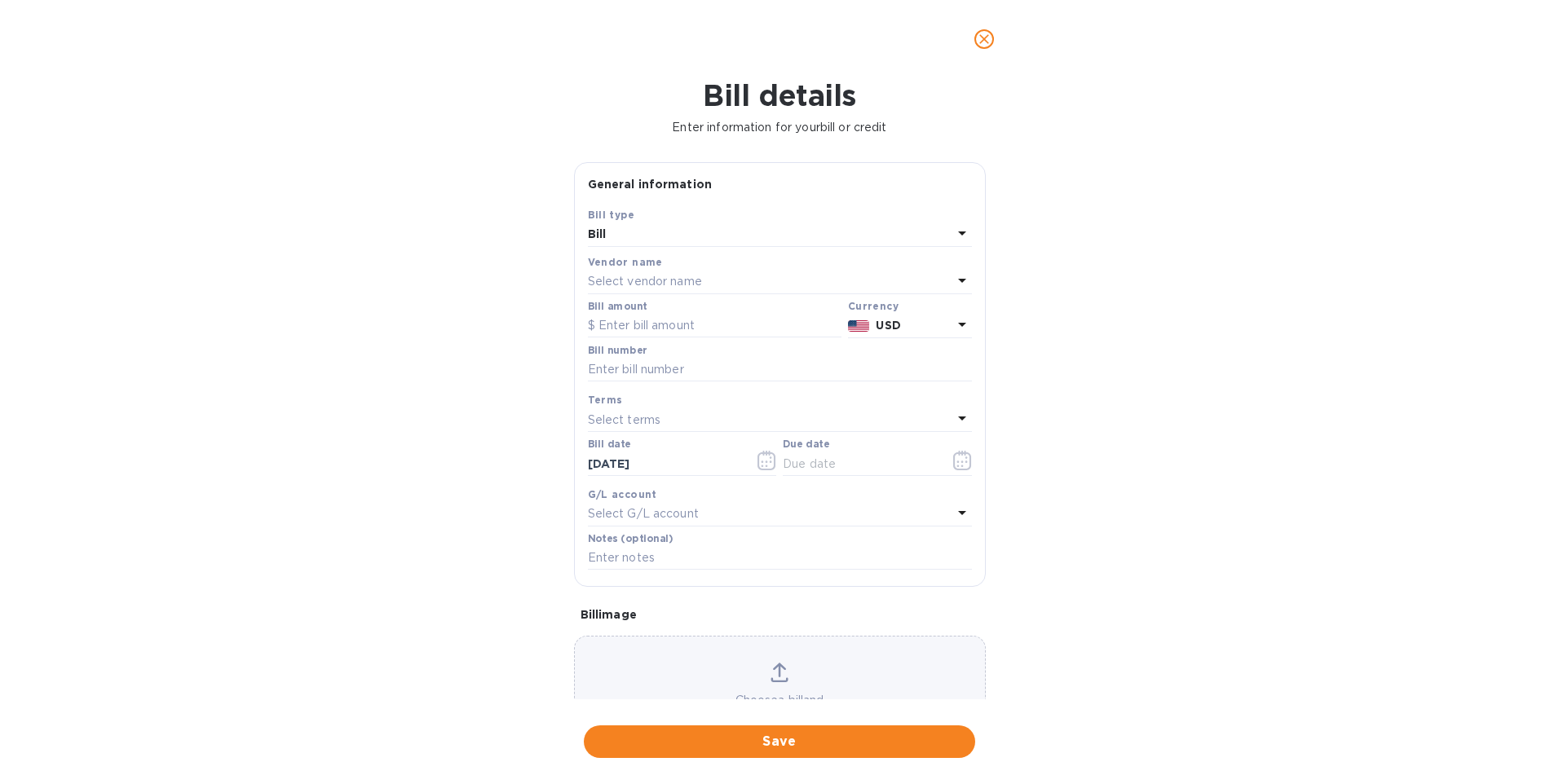
click at [1154, 257] on div "Bill details Enter information for your bill or credit General information Save…" at bounding box center [780, 431] width 1559 height 706
